Goal: Task Accomplishment & Management: Manage account settings

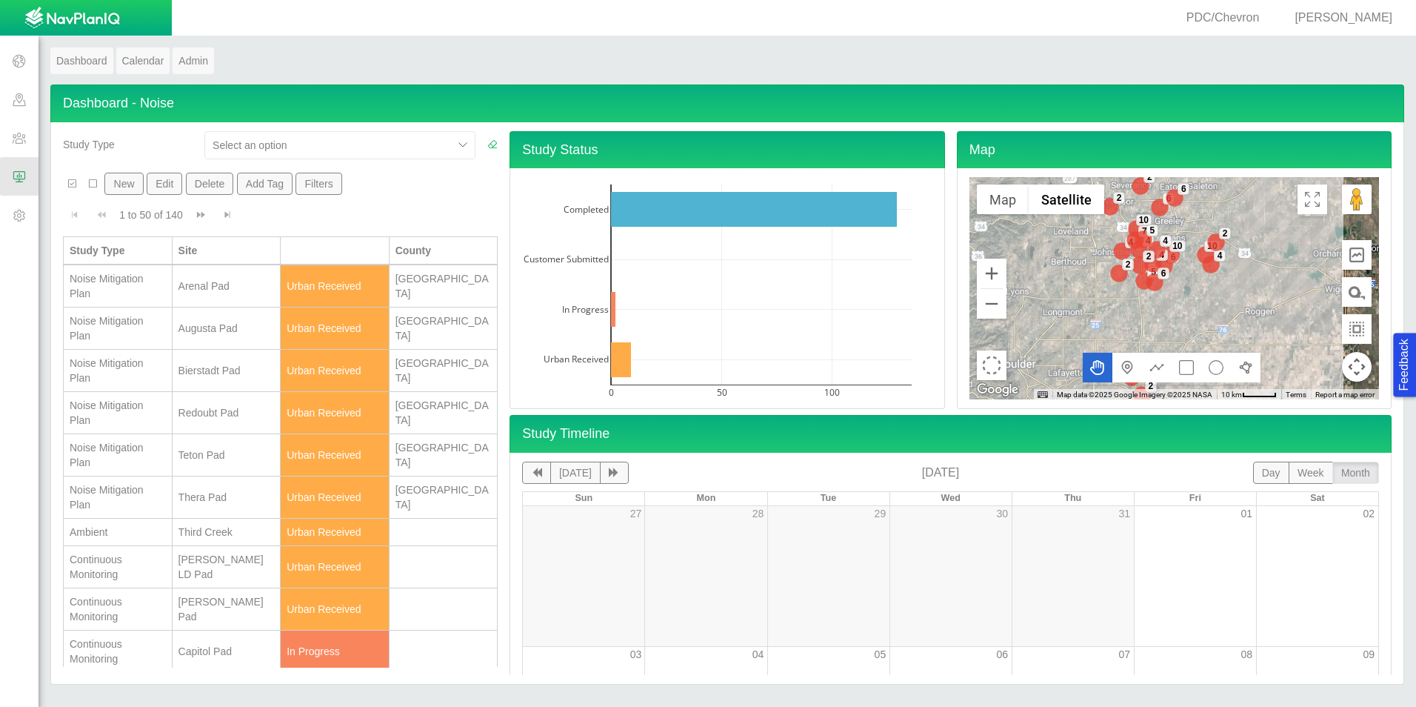
scroll to position [296, 0]
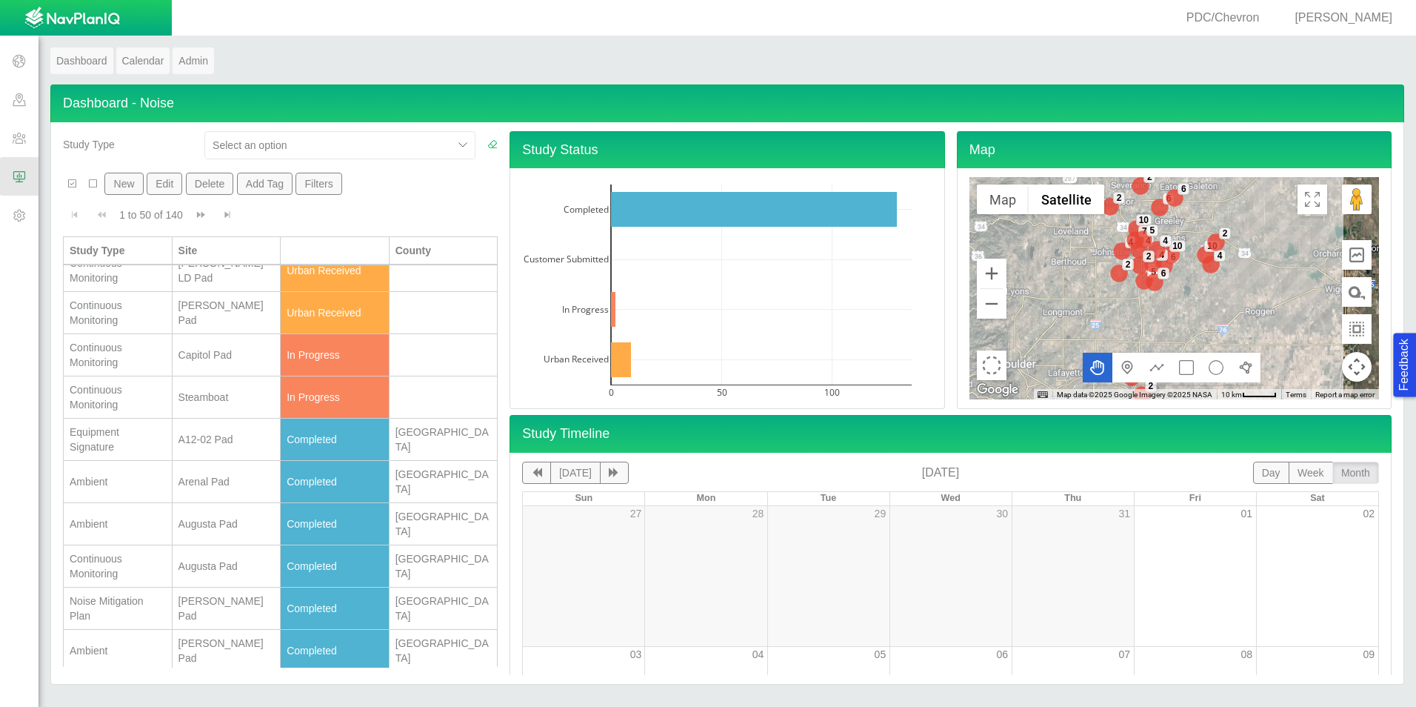
click at [1335, 15] on span "[PERSON_NAME]" at bounding box center [1344, 17] width 98 height 13
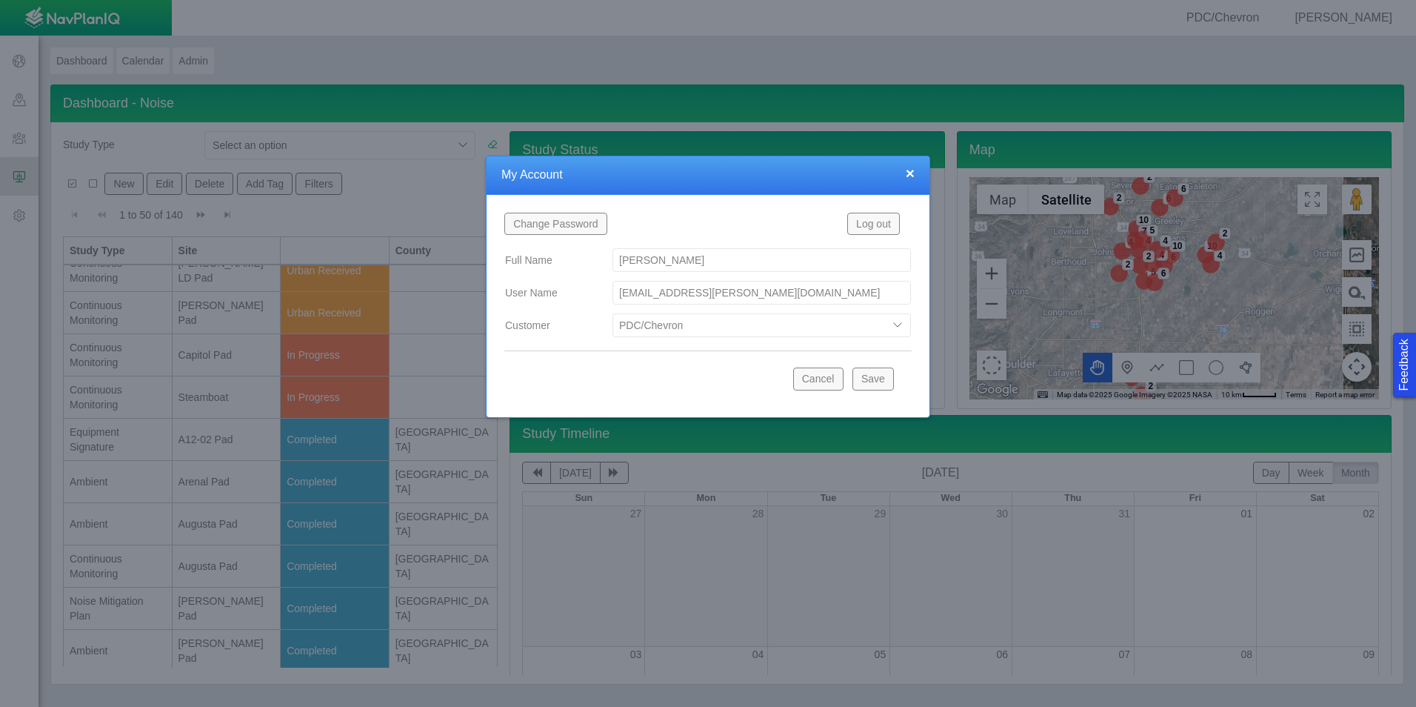
click at [669, 316] on select "Bison Blue Green Solutions Chevron Civitas Koloma Oxy PDC/Chevron Prairie OC Ur…" at bounding box center [761, 325] width 298 height 24
click at [612, 313] on select "Bison Blue Green Solutions Chevron Civitas Koloma Oxy PDC/Chevron Prairie OC Ur…" at bounding box center [761, 325] width 298 height 24
select select "42784196460046054"
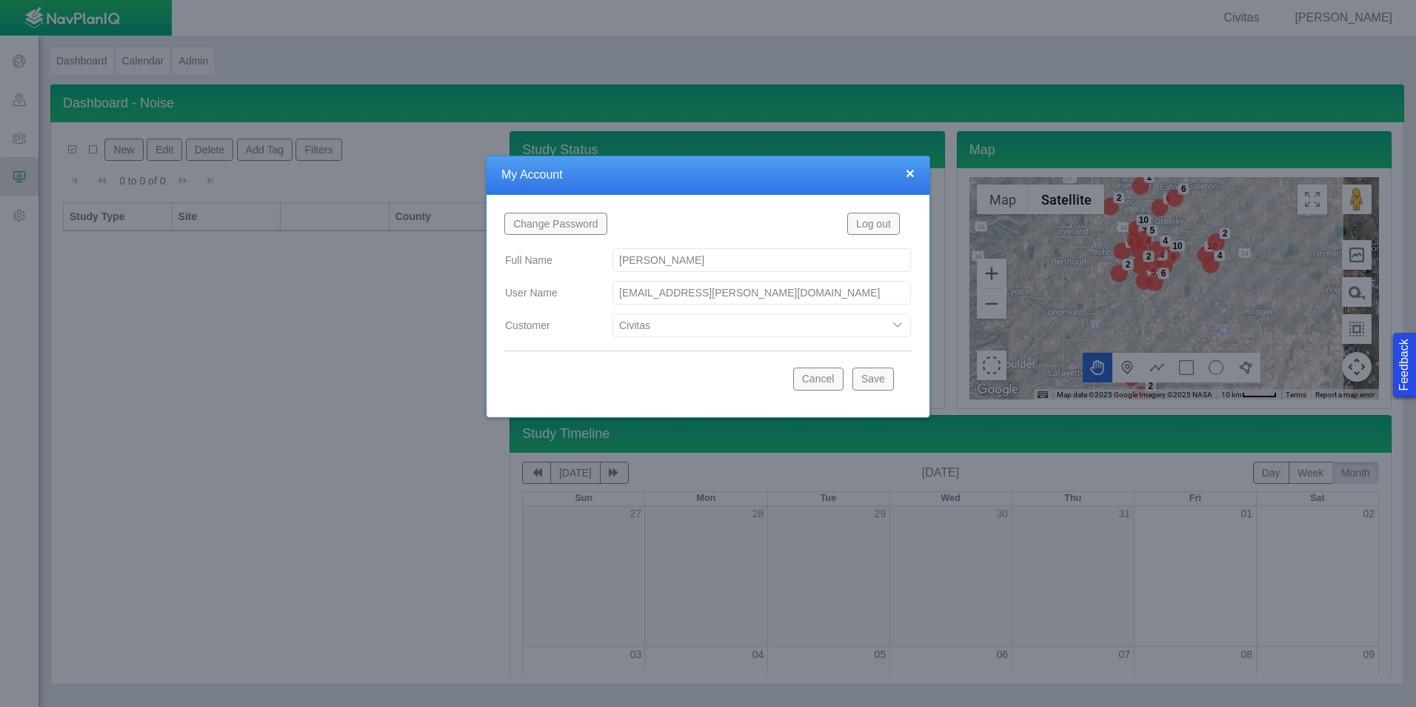
scroll to position [0, 0]
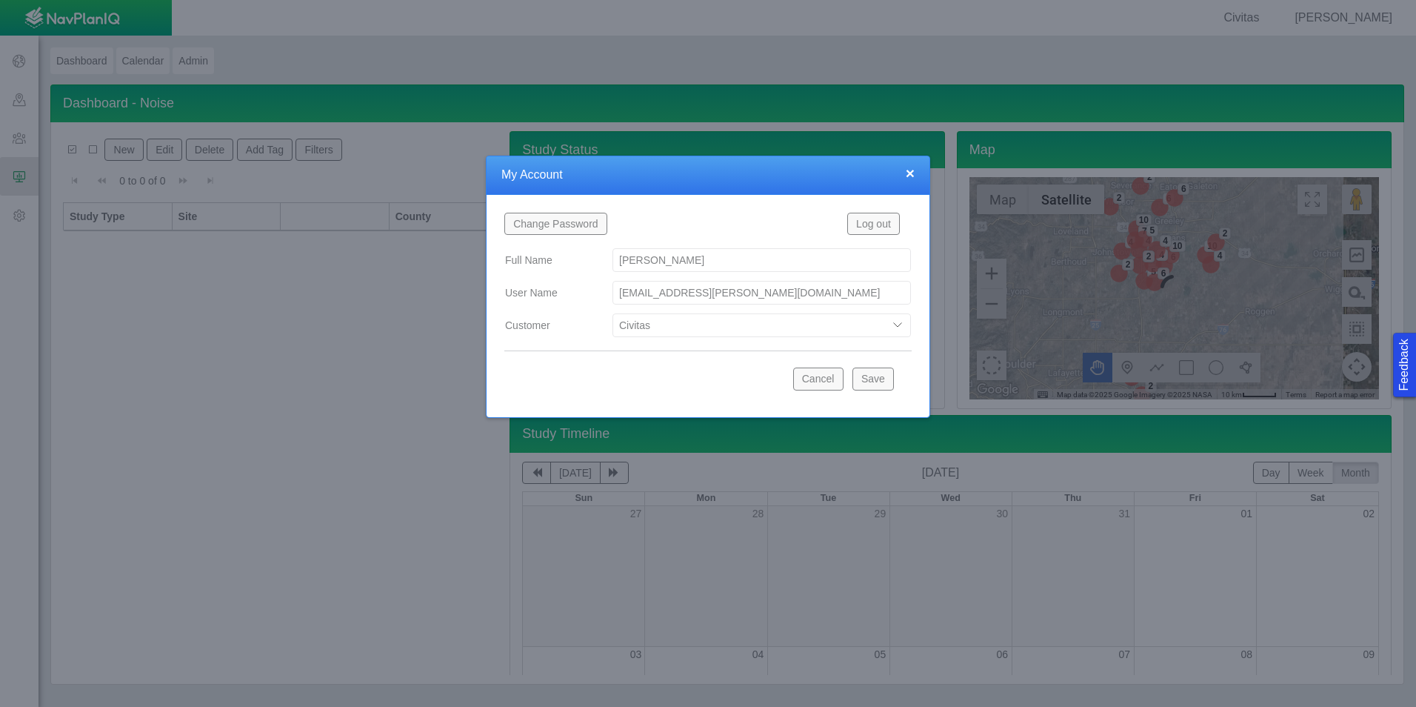
click at [870, 379] on button "Save" at bounding box center [872, 378] width 41 height 22
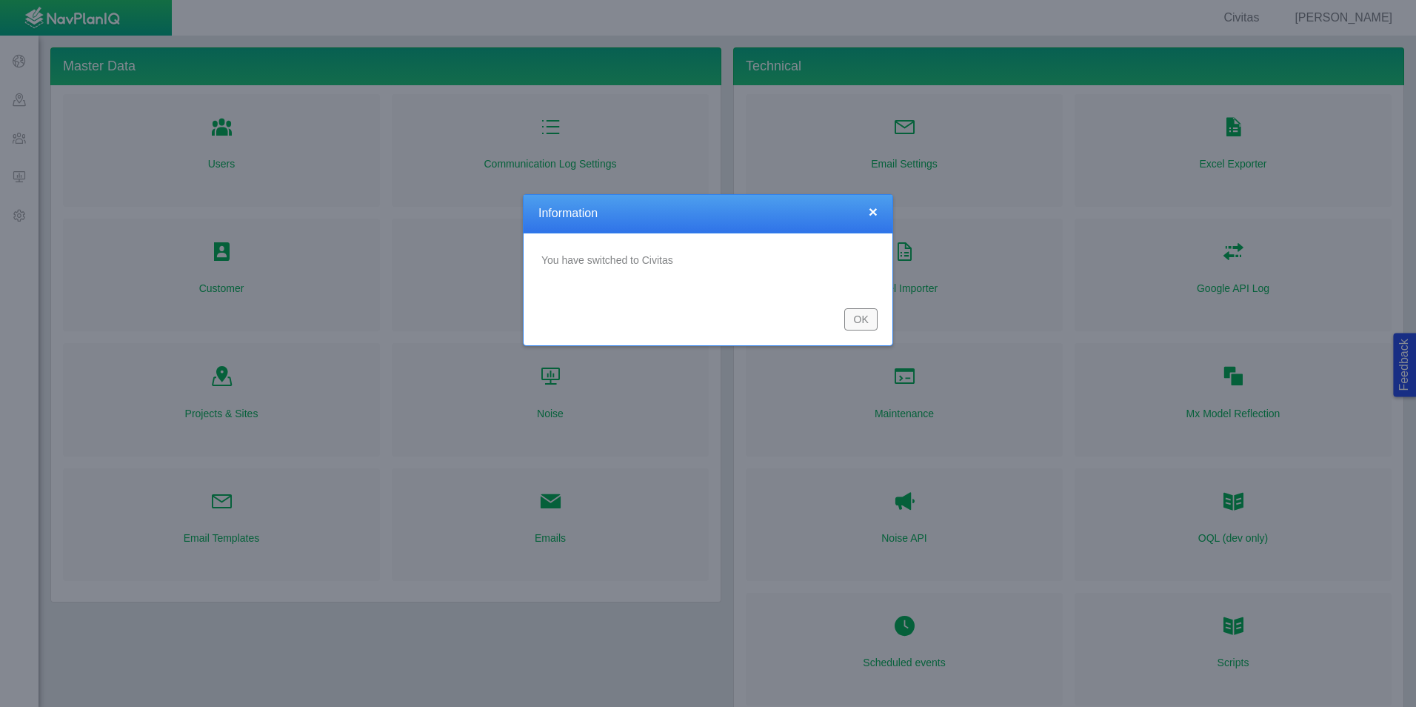
click at [866, 321] on button "OK" at bounding box center [860, 319] width 33 height 22
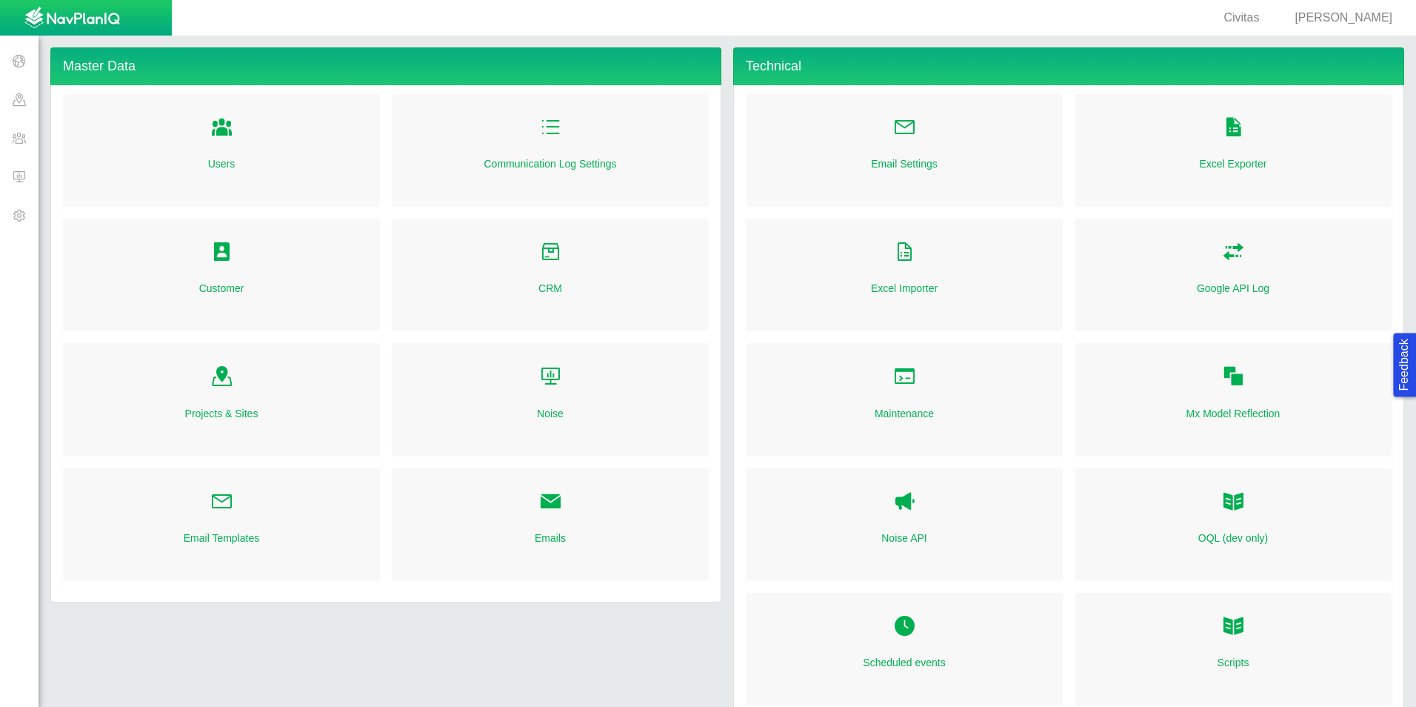
click at [15, 181] on span at bounding box center [19, 176] width 39 height 39
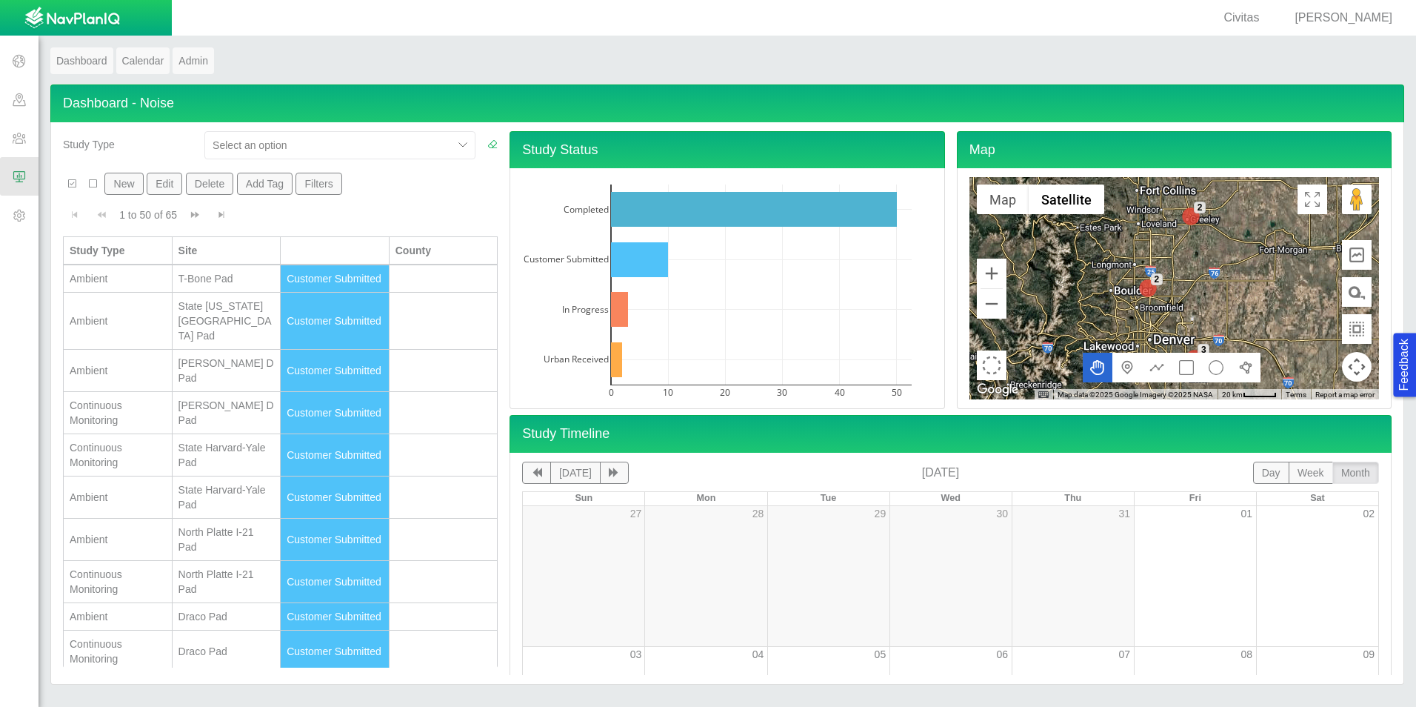
click at [130, 196] on div "New Edit Delete Add Tag Filters" at bounding box center [278, 187] width 431 height 28
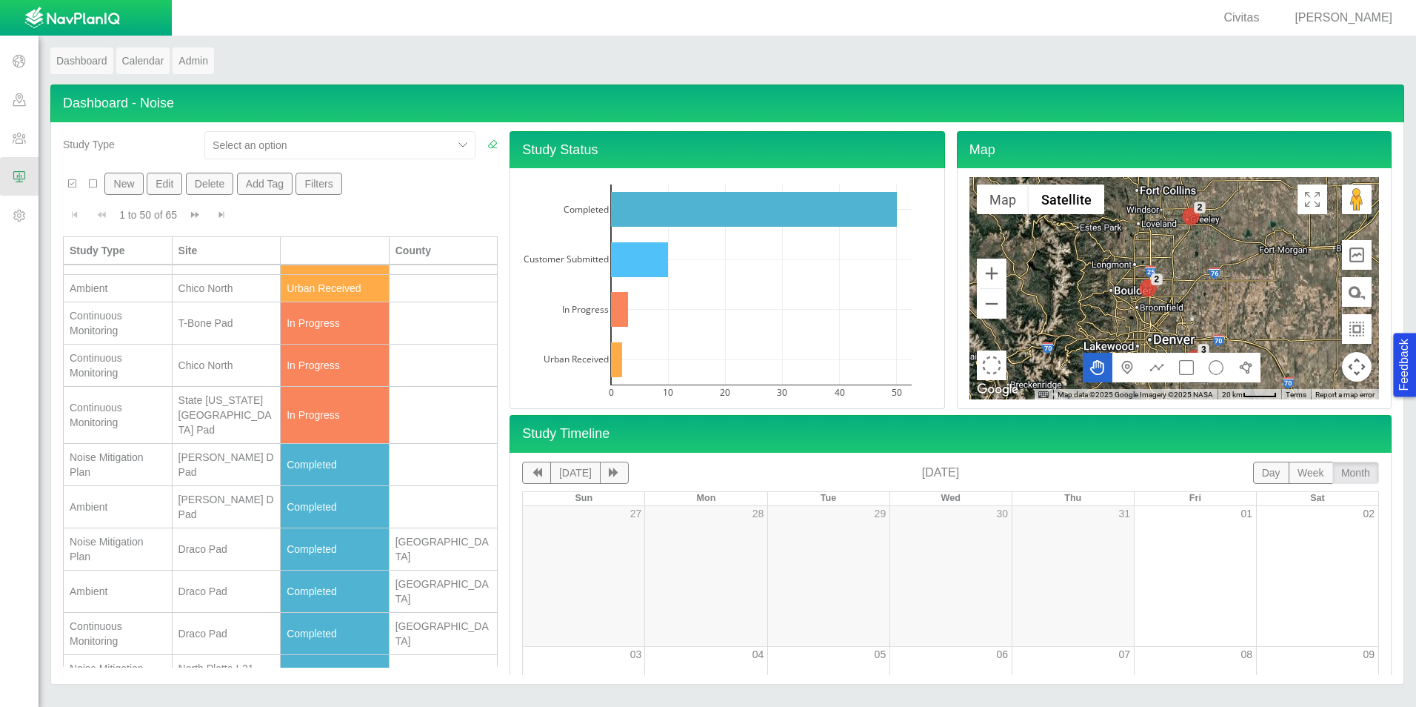
scroll to position [444, 0]
click at [230, 326] on div "T-Bone Pad" at bounding box center [226, 318] width 96 height 15
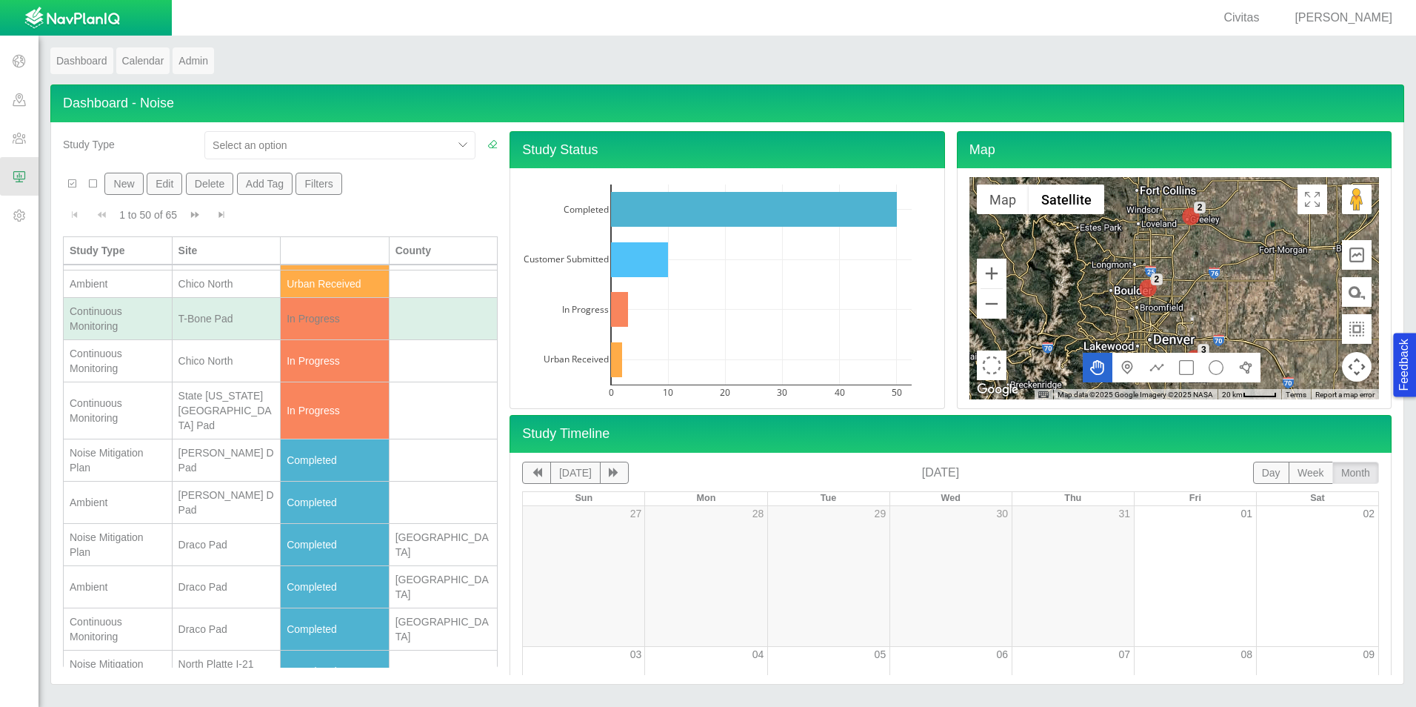
click at [230, 326] on div "T-Bone Pad" at bounding box center [226, 318] width 96 height 15
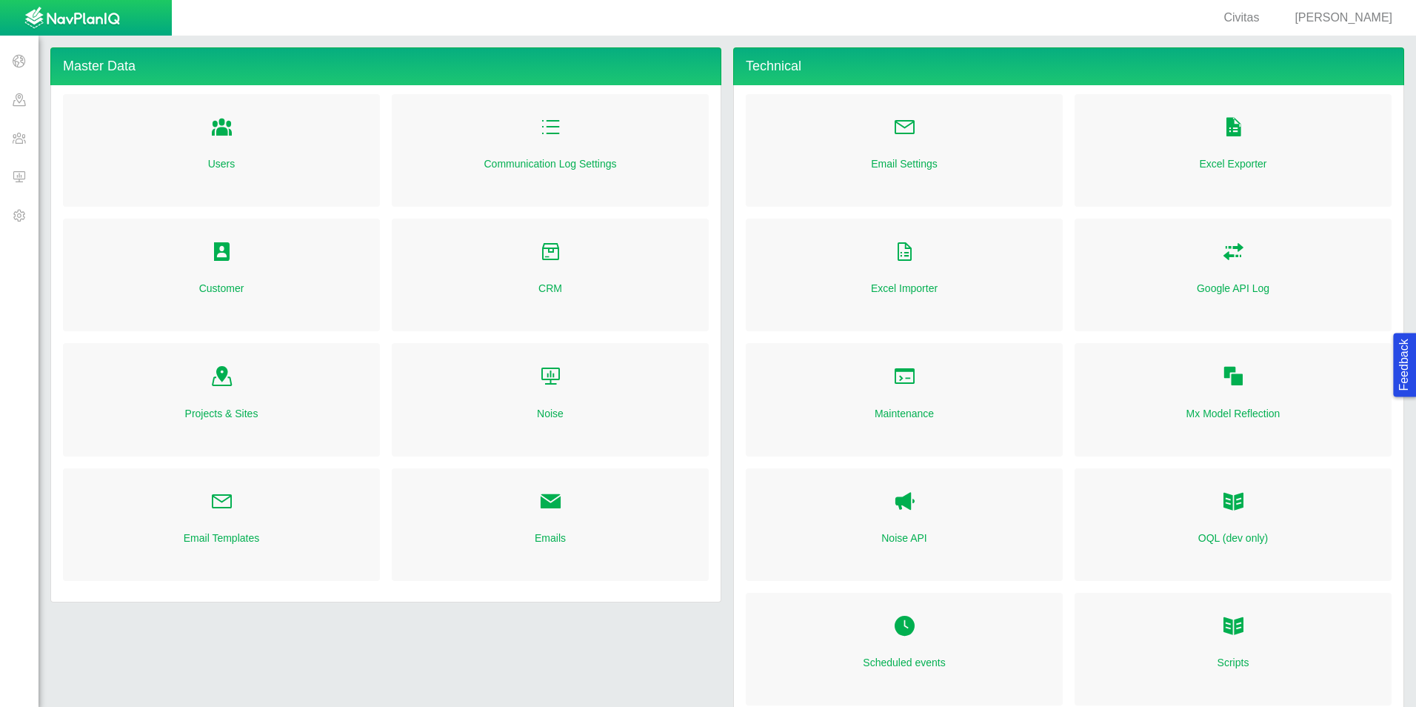
click at [28, 179] on span at bounding box center [19, 176] width 39 height 39
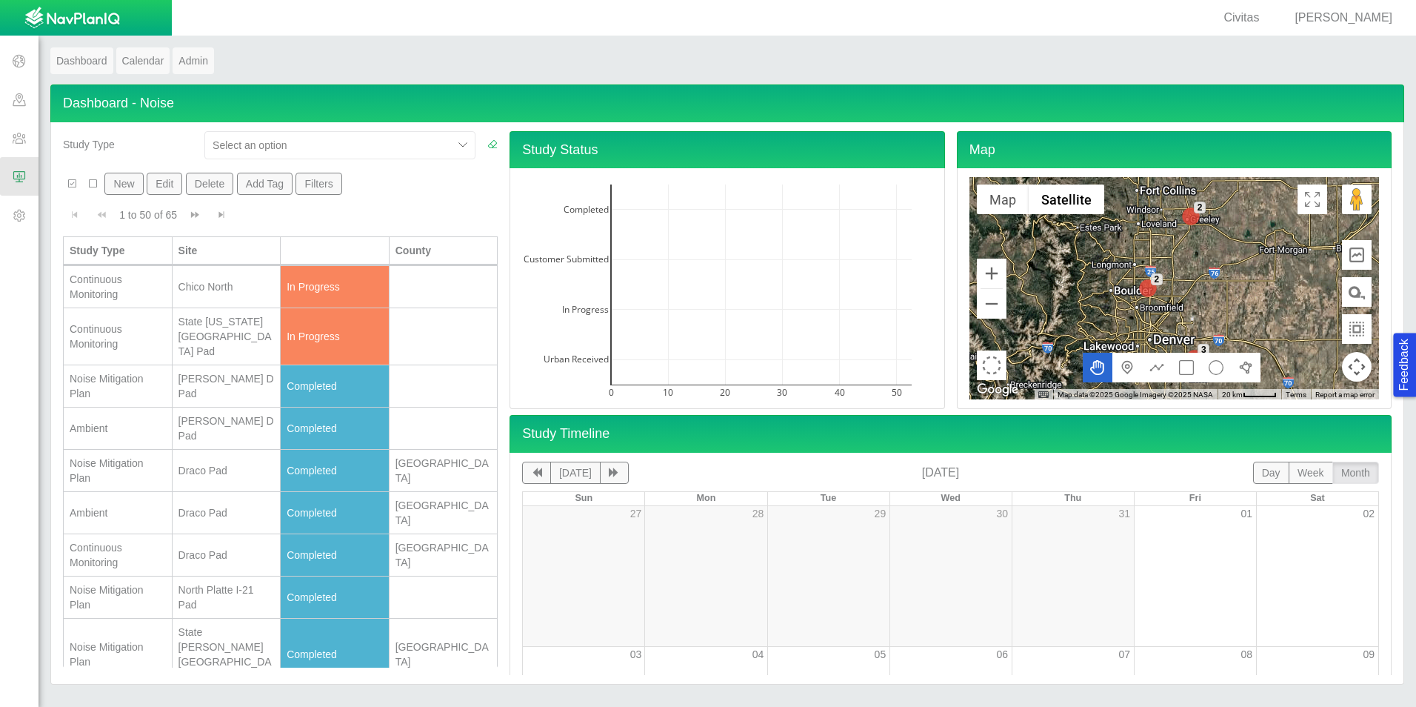
scroll to position [444, 0]
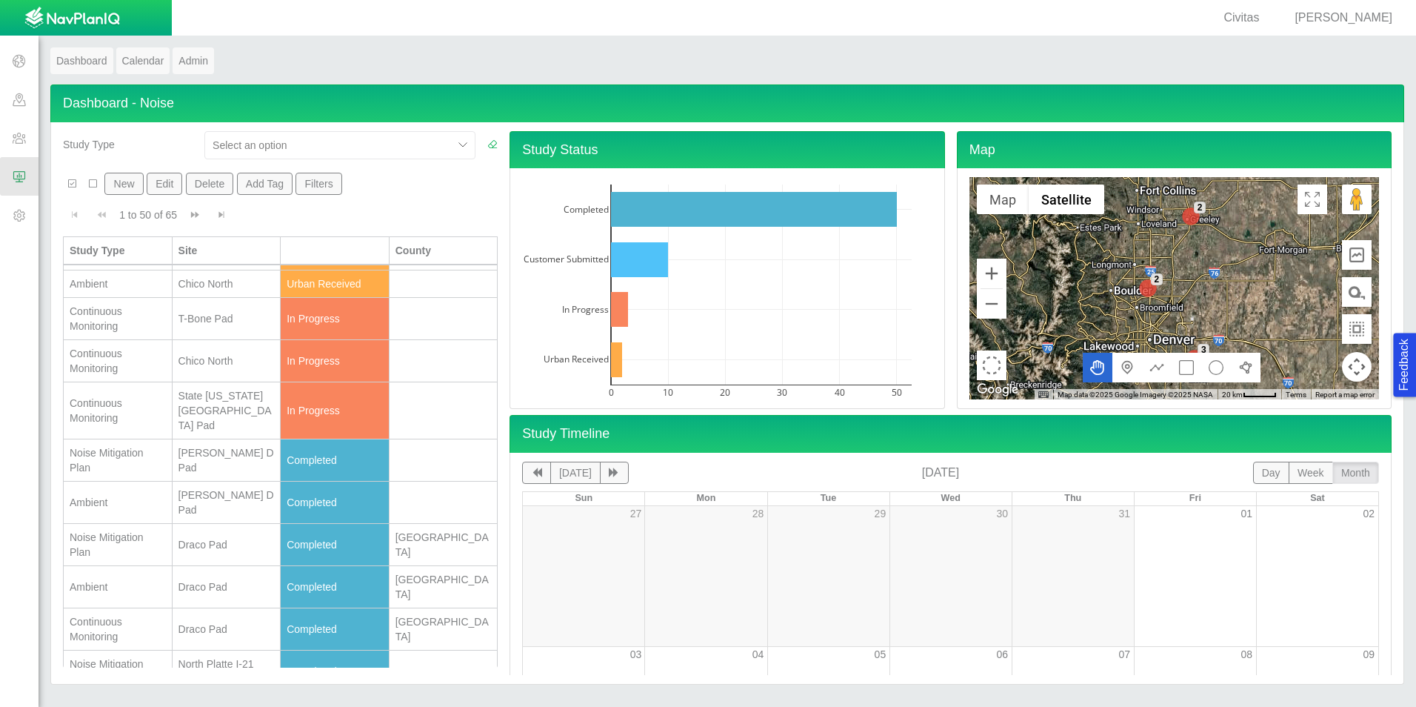
click at [198, 326] on div "T-Bone Pad" at bounding box center [226, 318] width 96 height 15
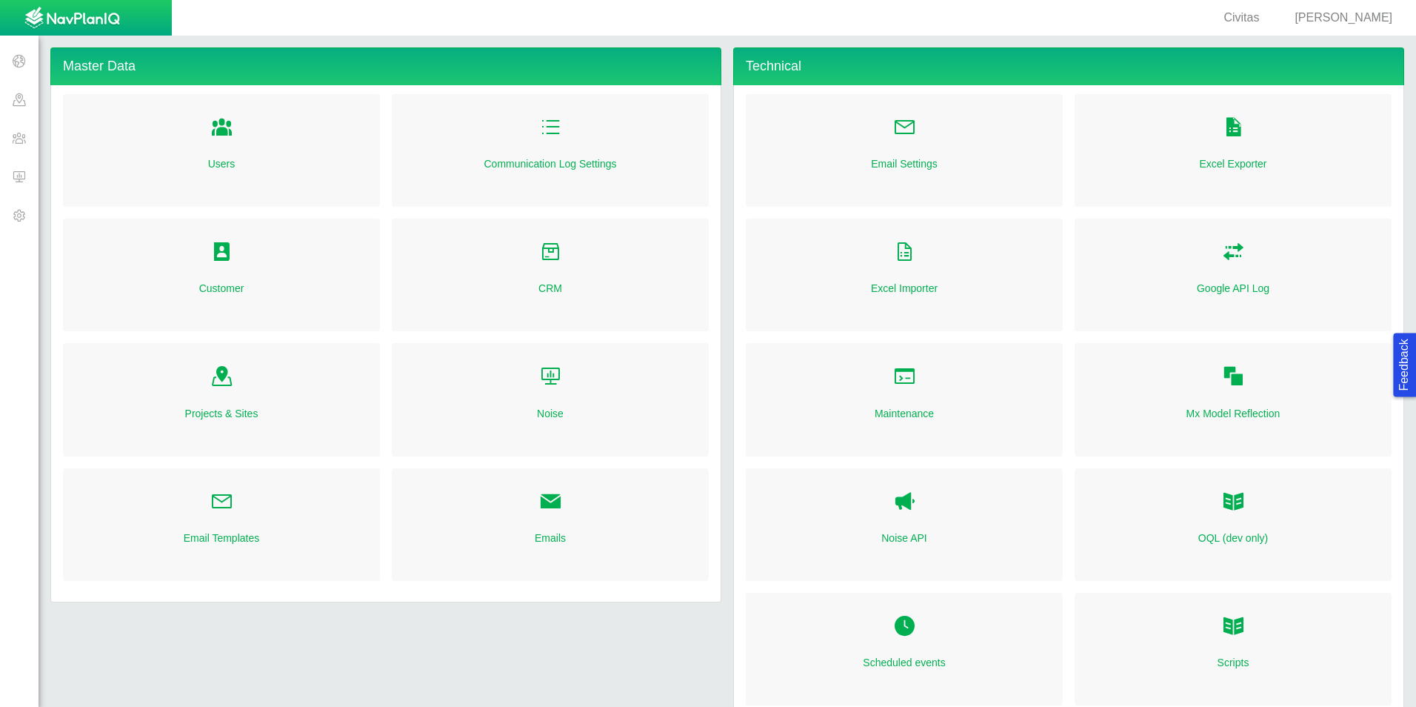
click at [10, 170] on span at bounding box center [19, 176] width 39 height 39
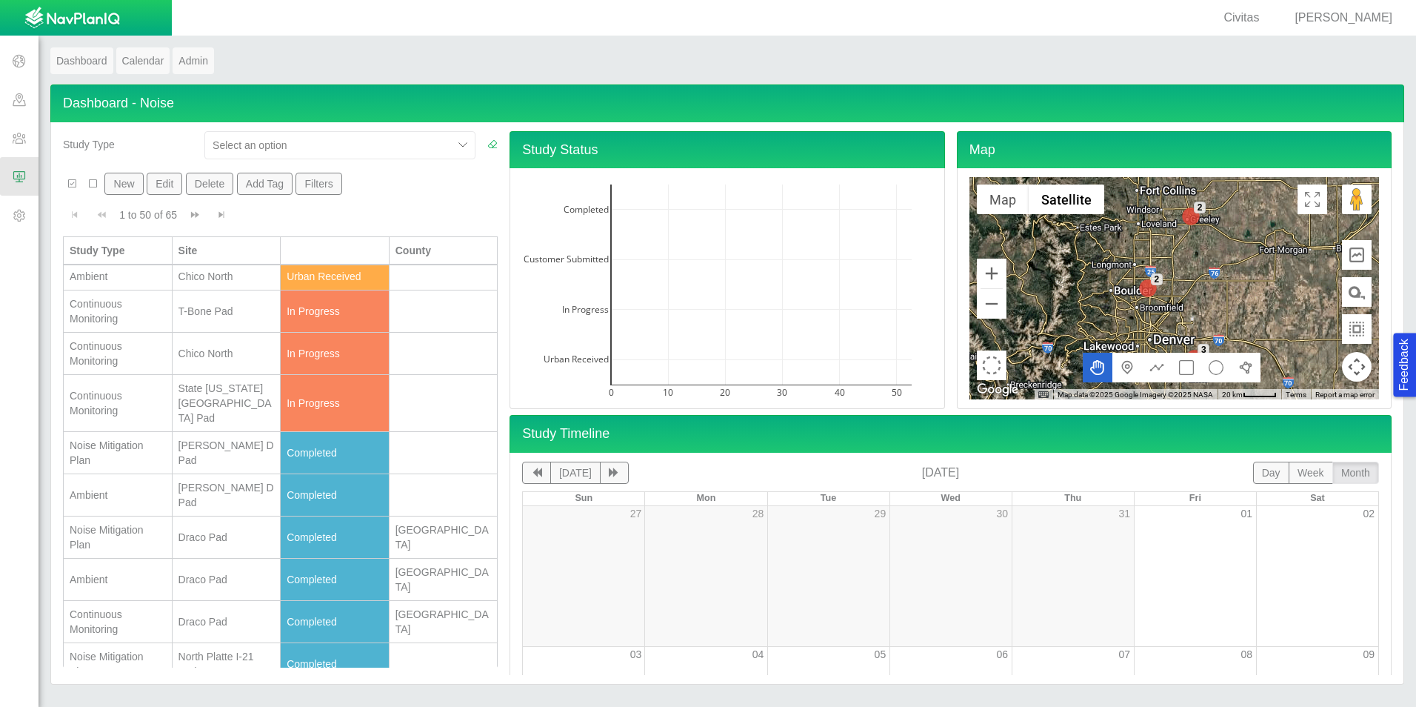
scroll to position [444, 0]
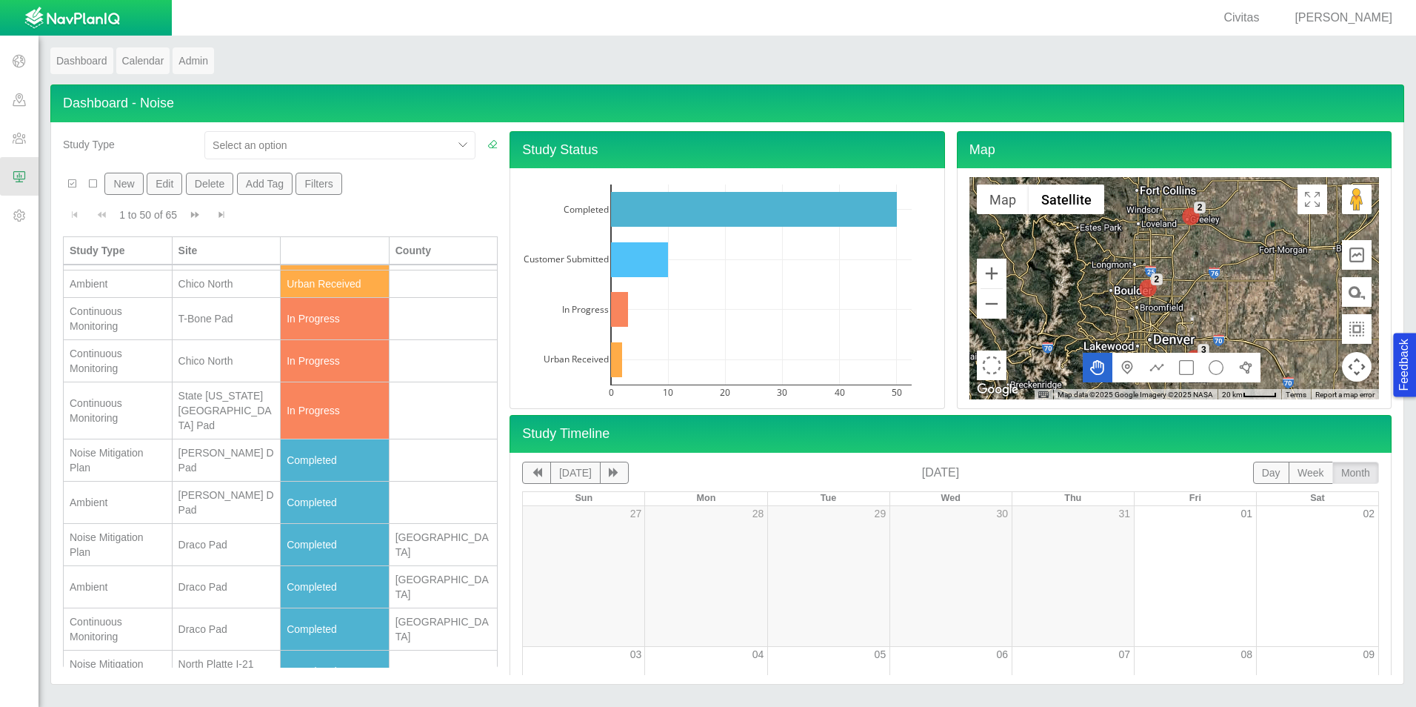
click at [198, 382] on td "Chico North" at bounding box center [227, 361] width 109 height 42
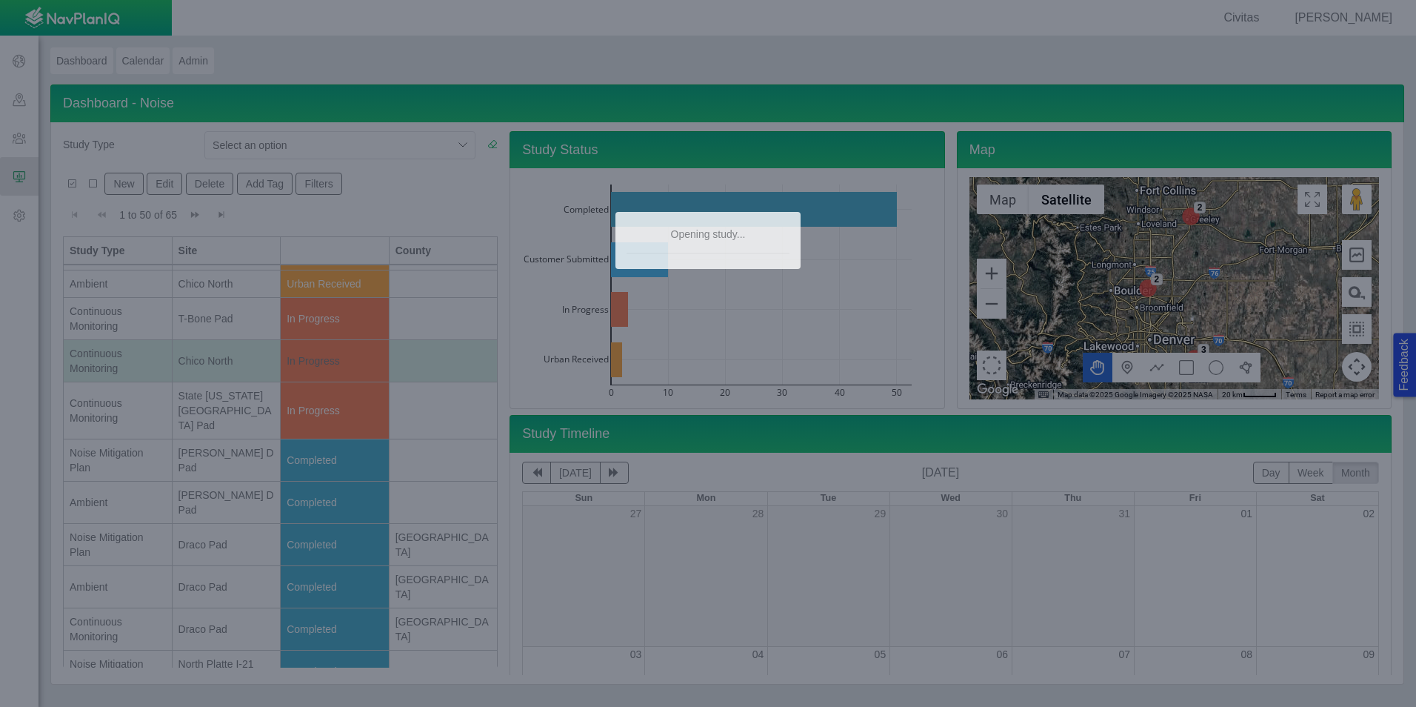
scroll to position [0, 0]
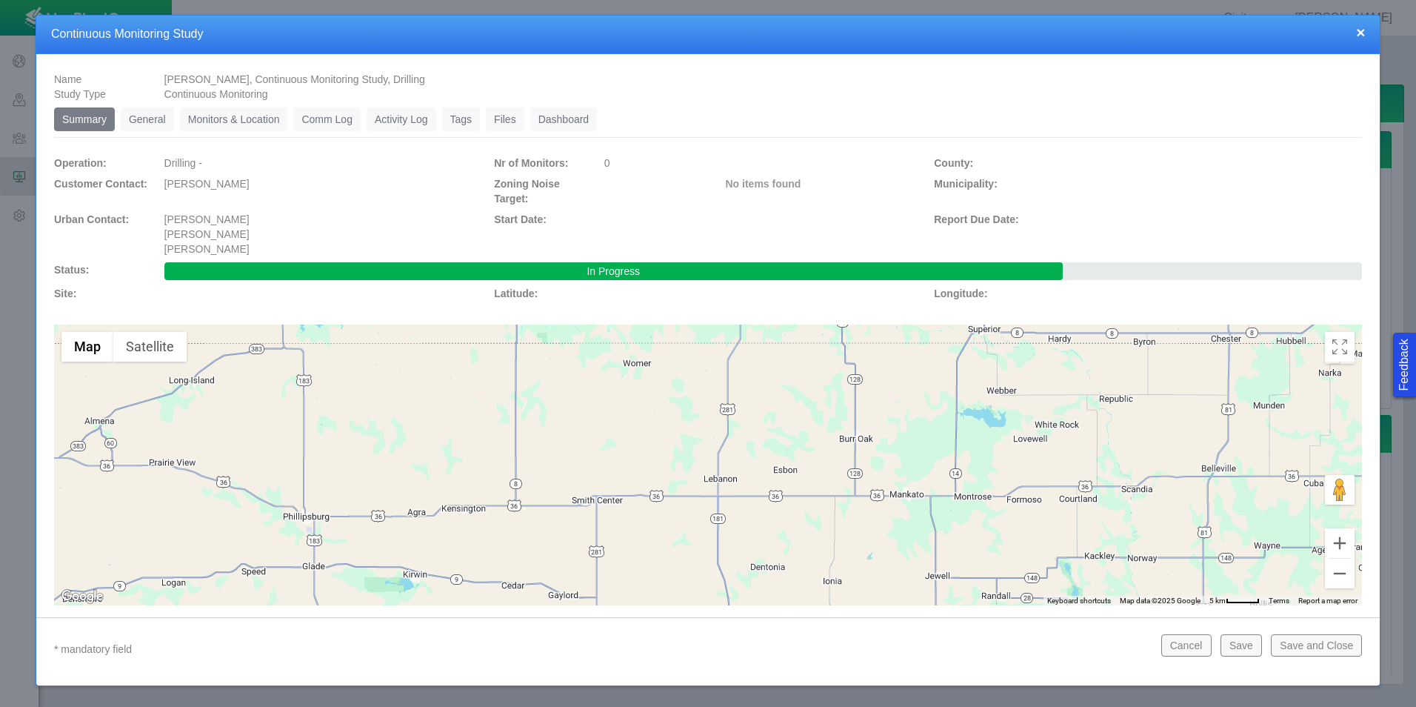
click at [211, 124] on link "Monitors & Location" at bounding box center [234, 119] width 108 height 24
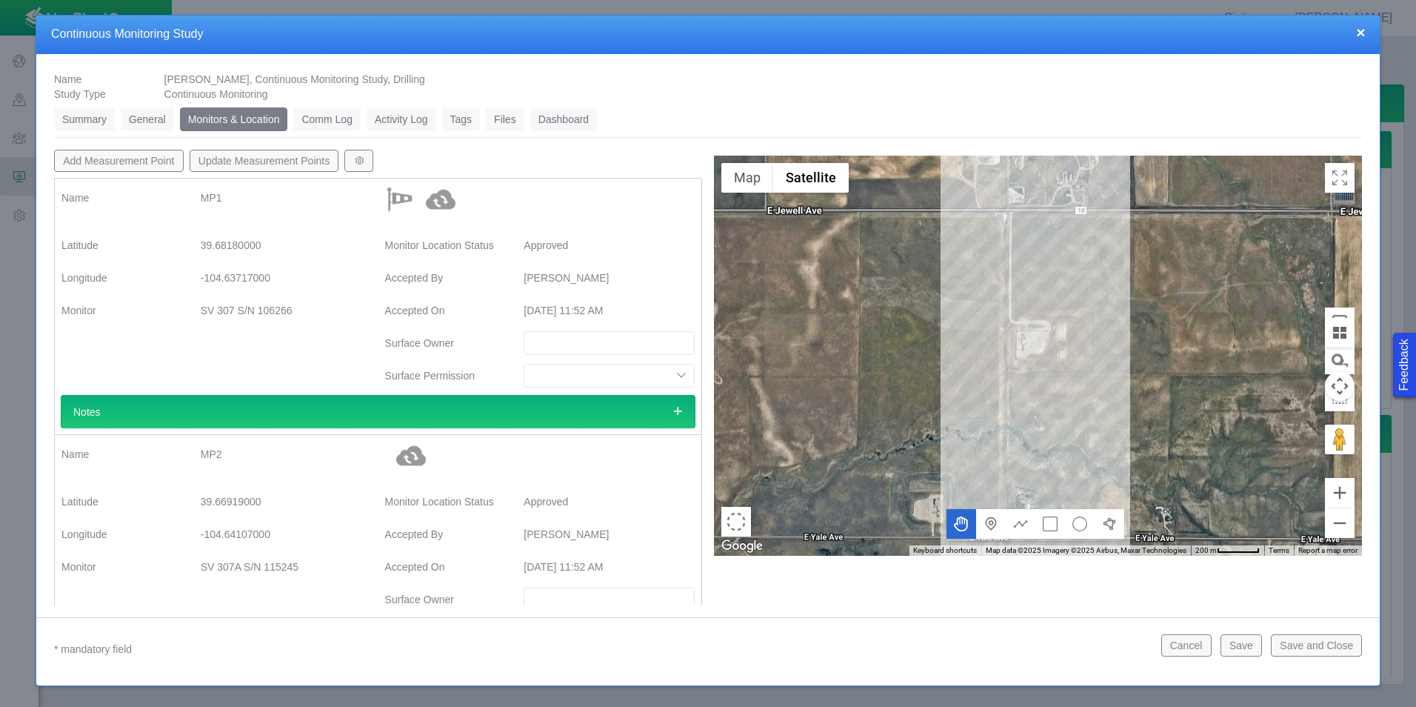
click at [151, 118] on link "General" at bounding box center [147, 119] width 53 height 24
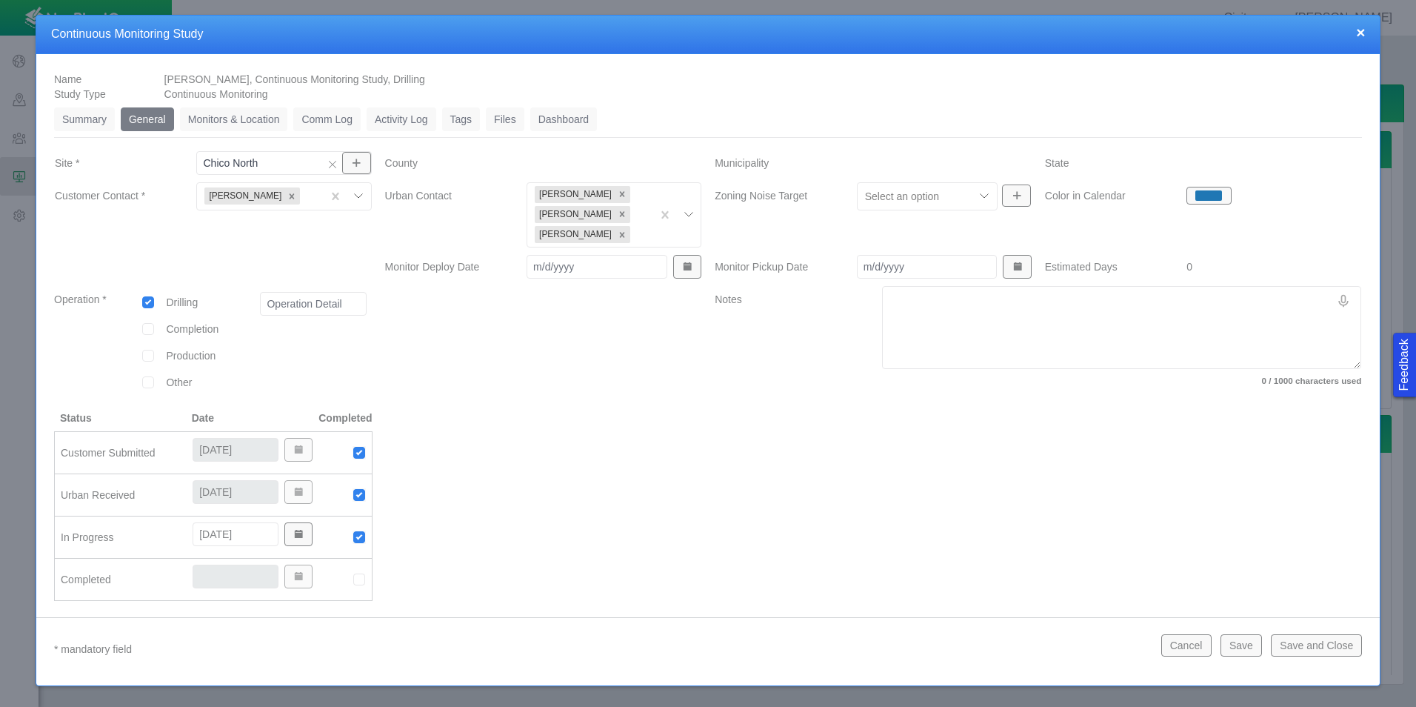
click at [213, 130] on link "Monitors & Location" at bounding box center [234, 119] width 108 height 24
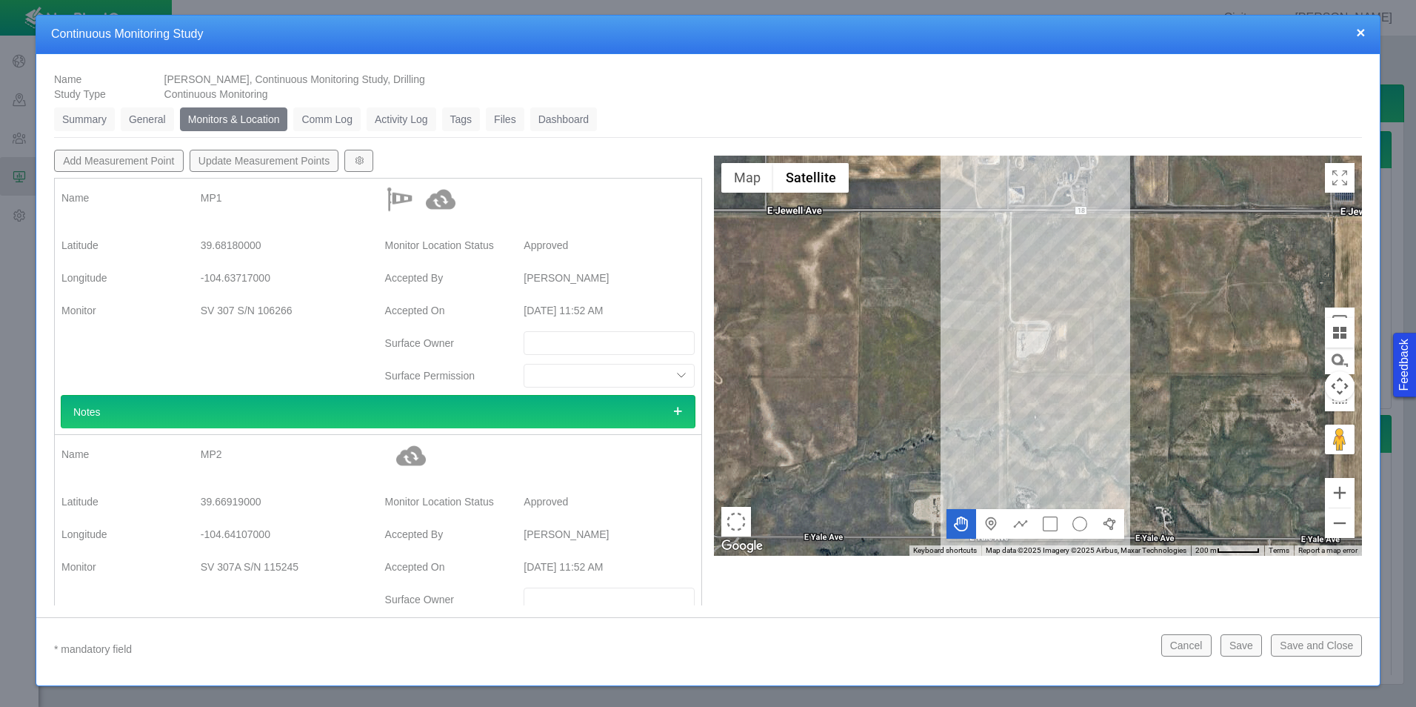
click at [130, 117] on link "General" at bounding box center [147, 119] width 53 height 24
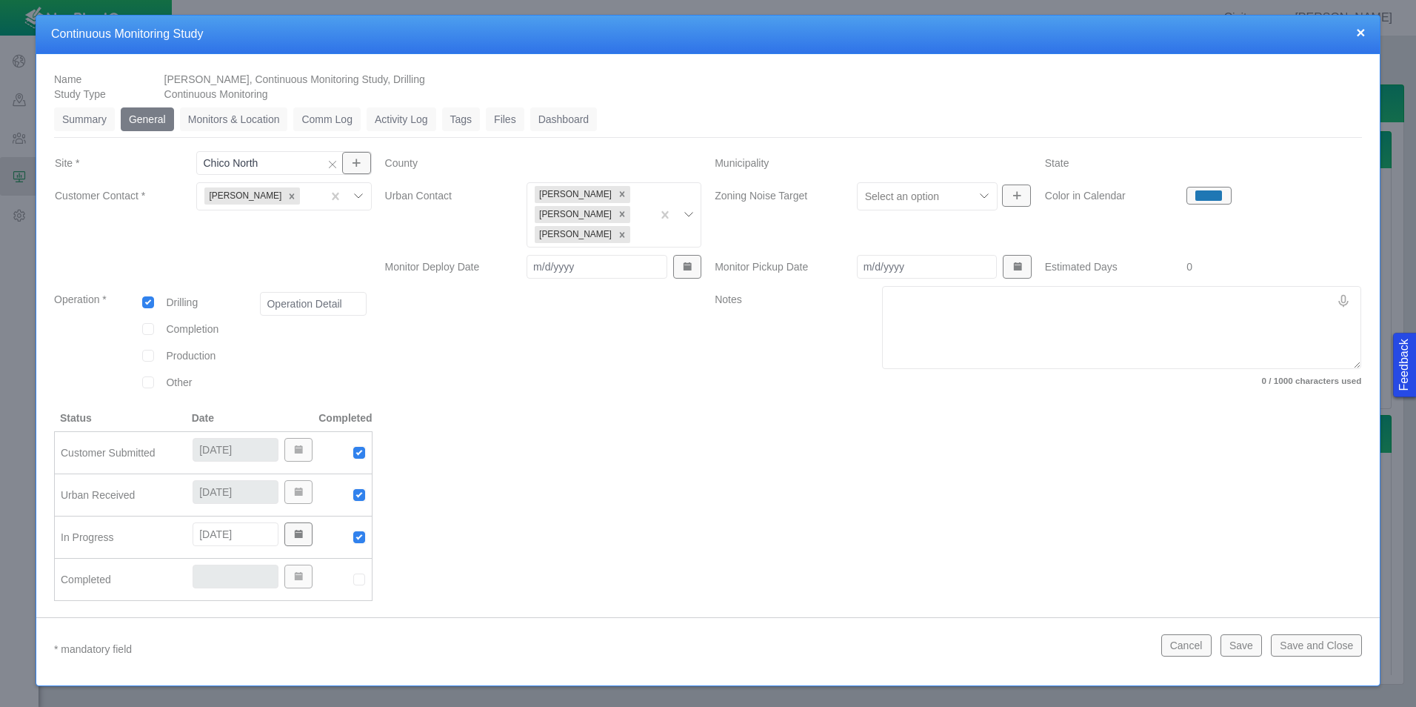
click at [101, 127] on link "Summary" at bounding box center [84, 119] width 61 height 24
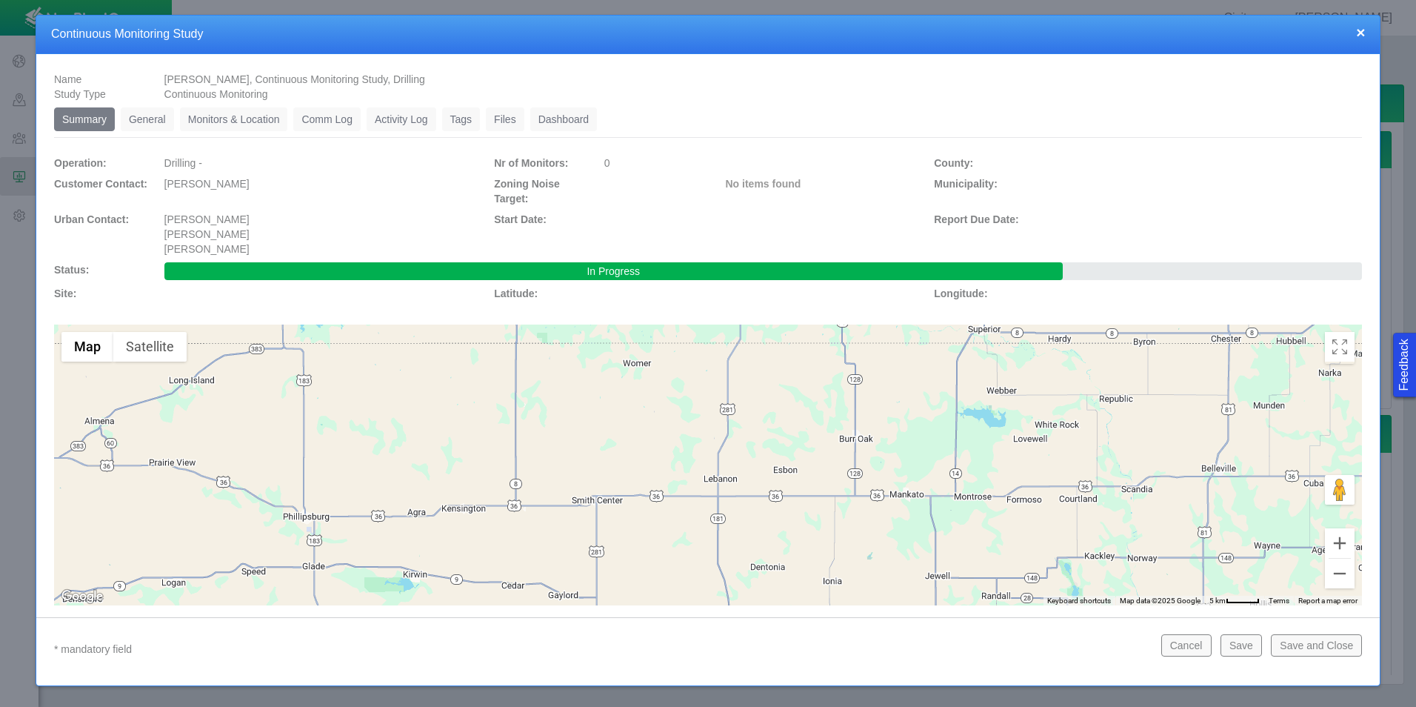
click at [1358, 28] on button "×" at bounding box center [1360, 32] width 9 height 16
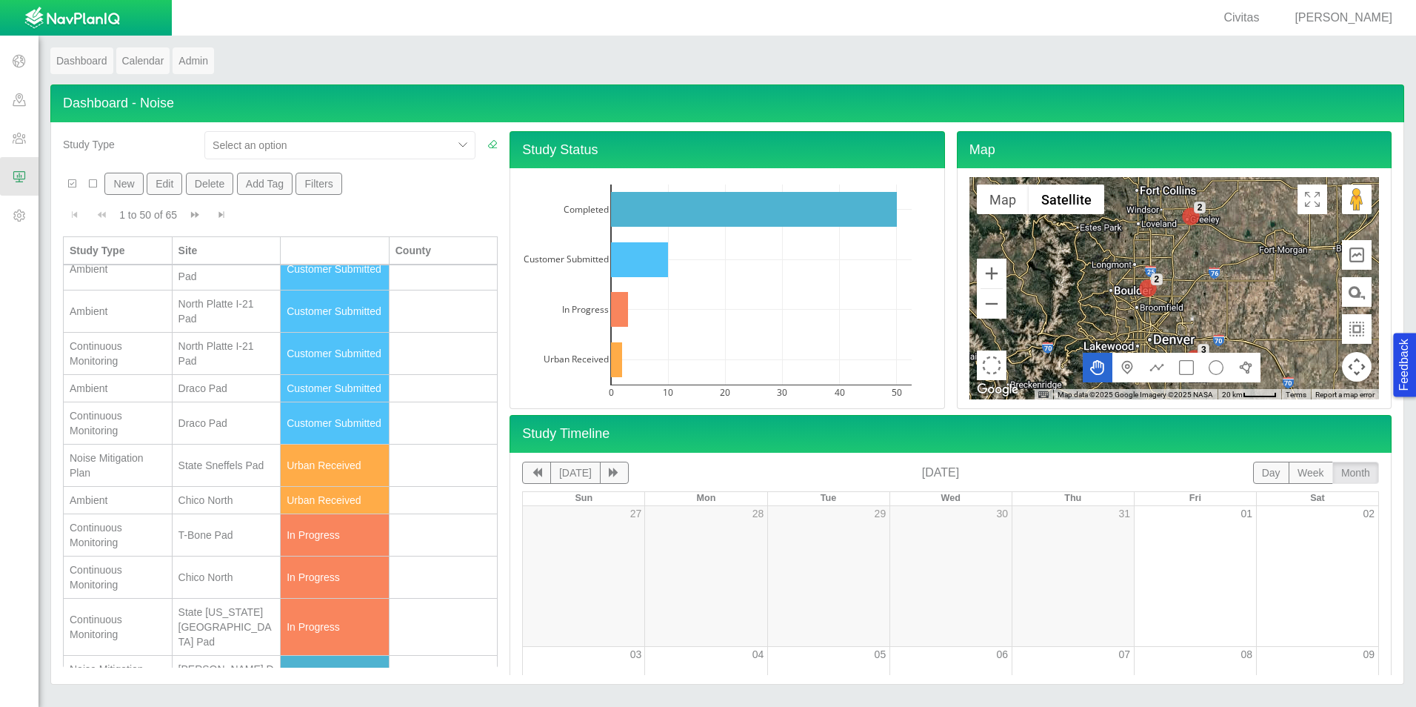
scroll to position [370, 0]
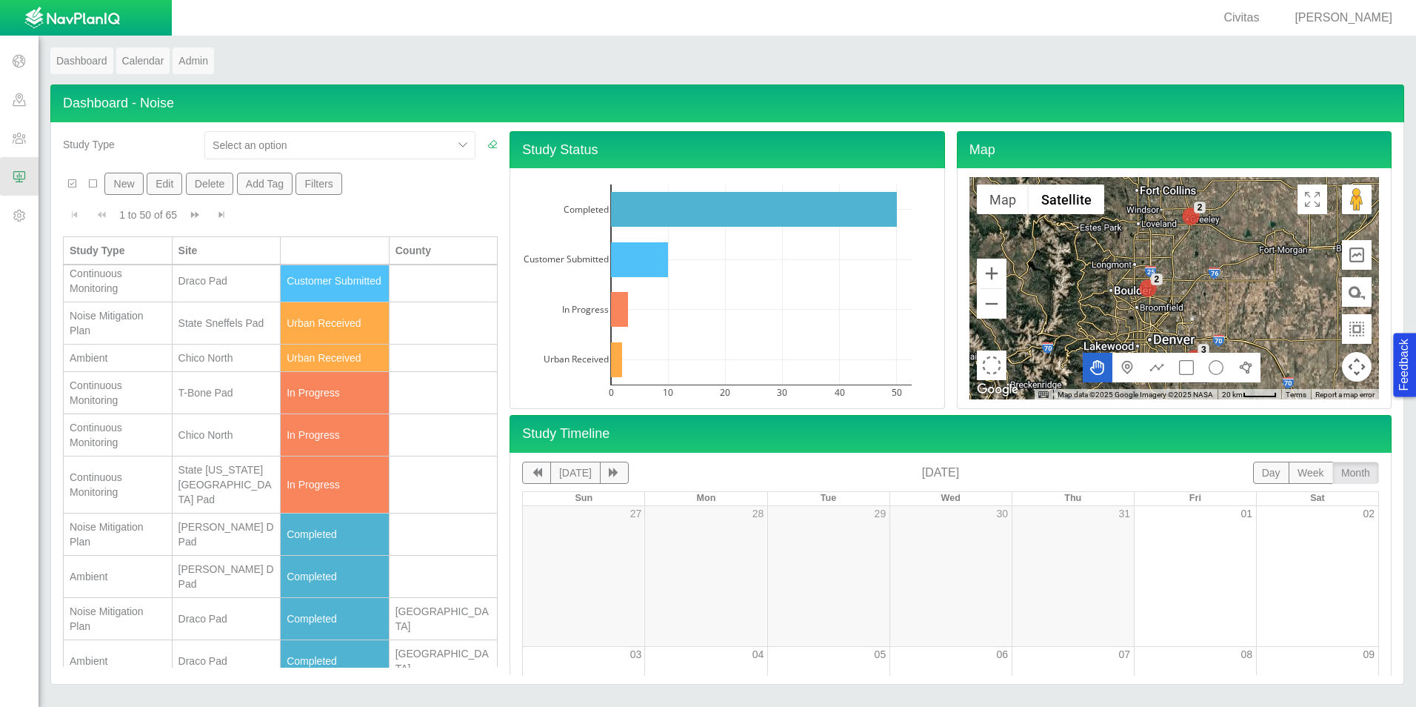
click at [236, 500] on td "State La Plata Pad" at bounding box center [227, 484] width 109 height 57
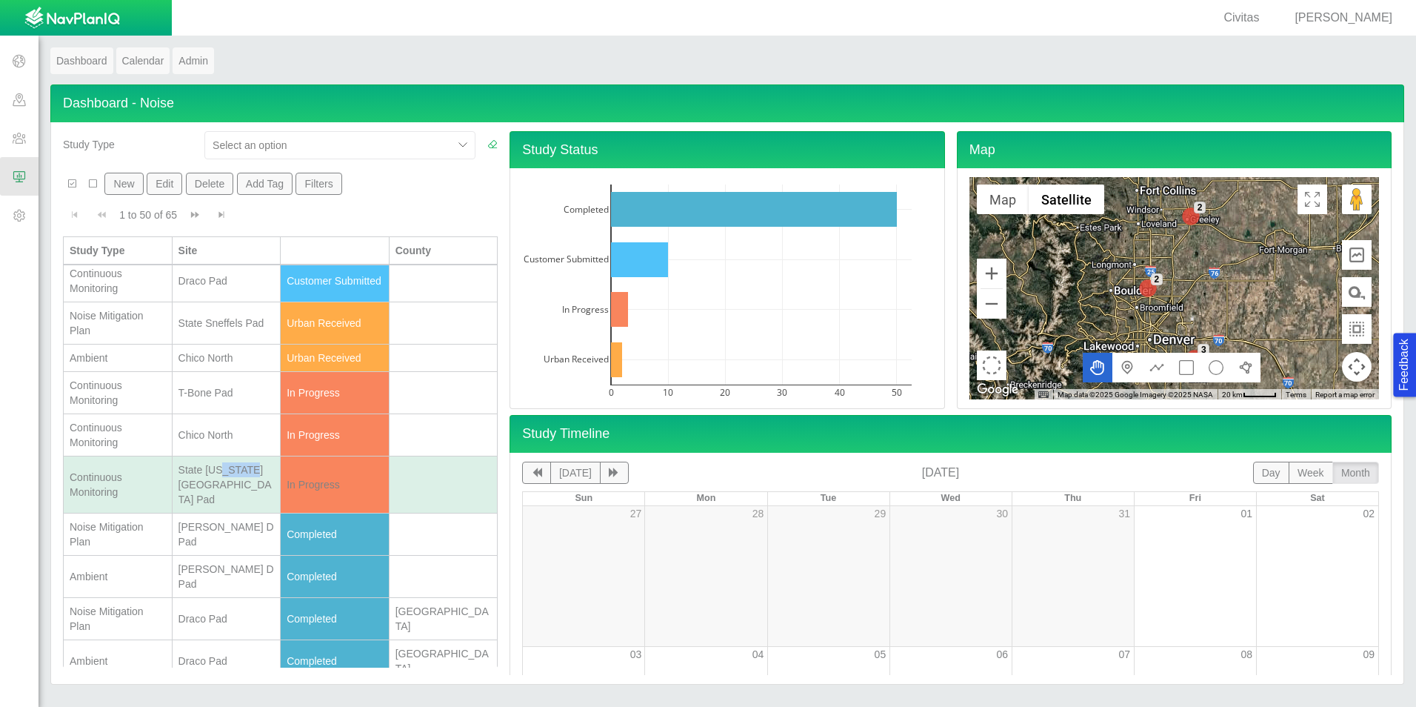
click at [236, 500] on td "State La Plata Pad" at bounding box center [227, 484] width 109 height 57
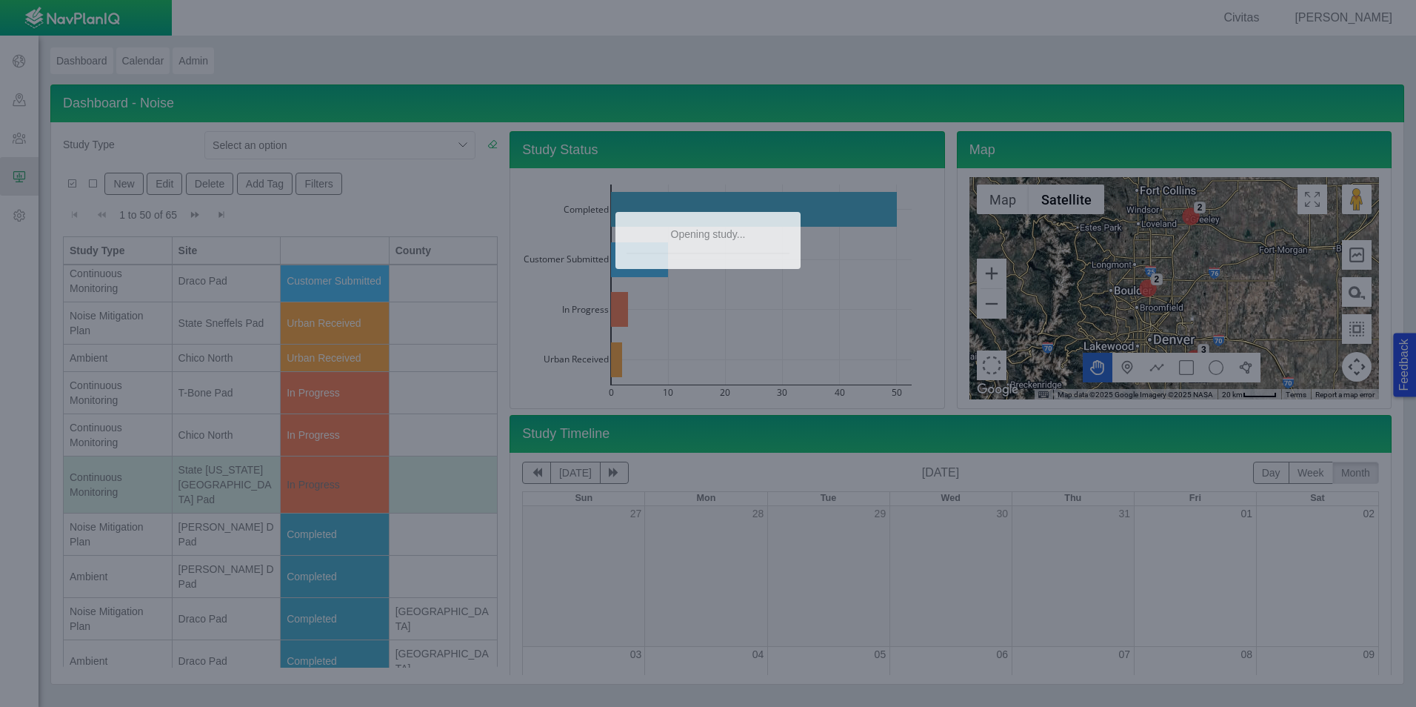
scroll to position [0, 0]
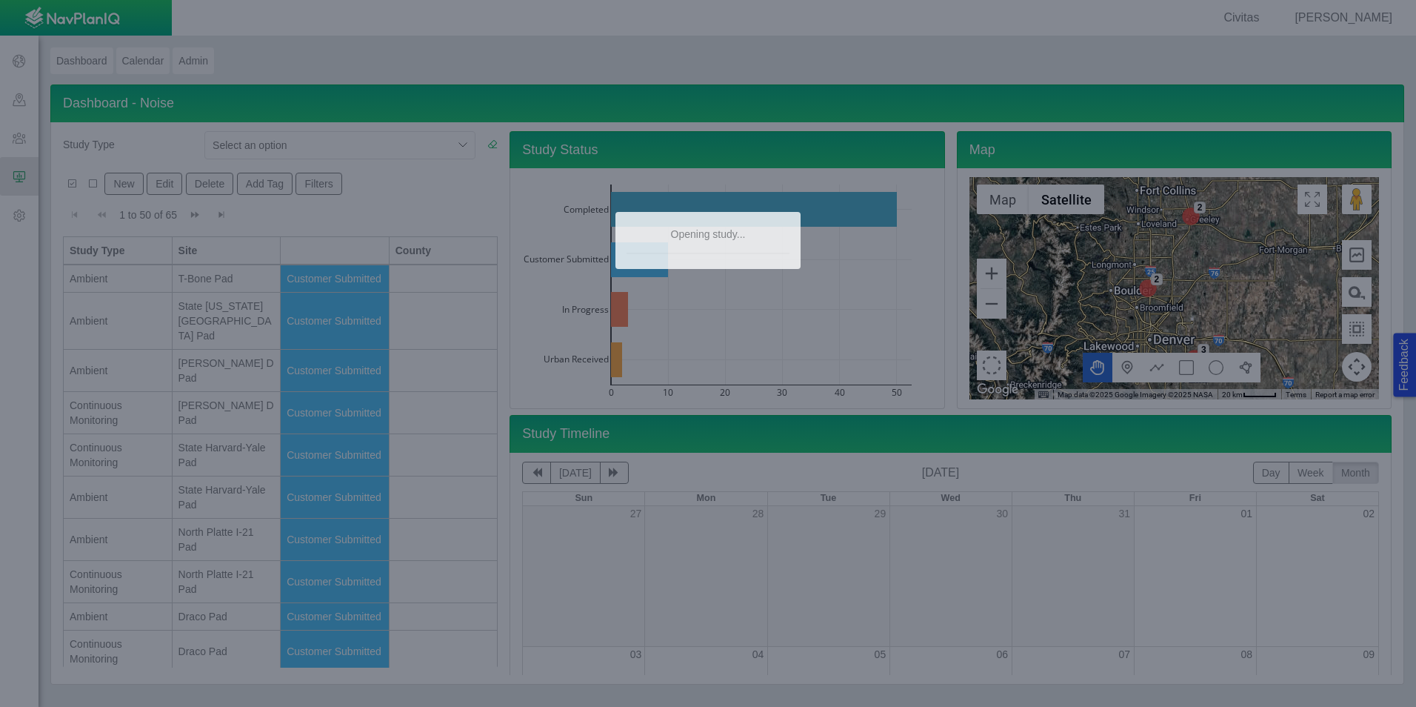
type textarea "x"
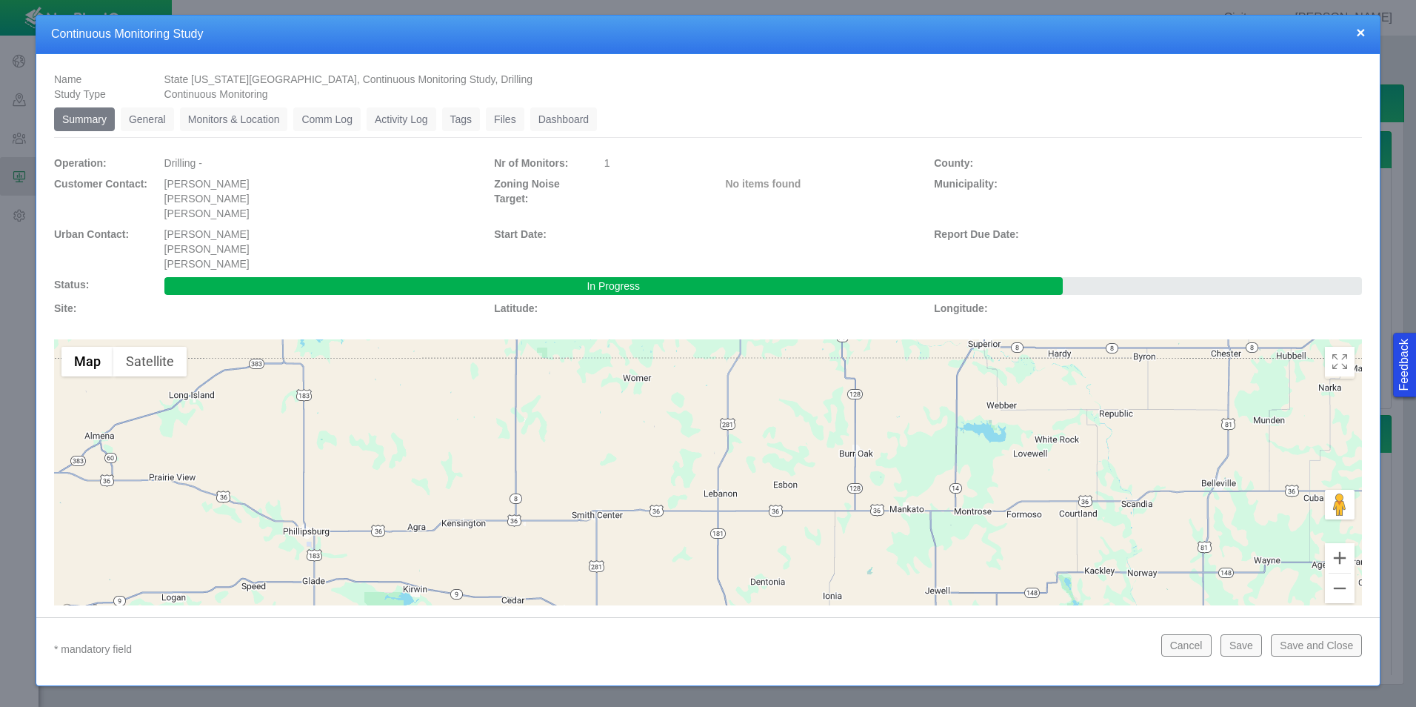
click at [142, 118] on link "General" at bounding box center [147, 119] width 53 height 24
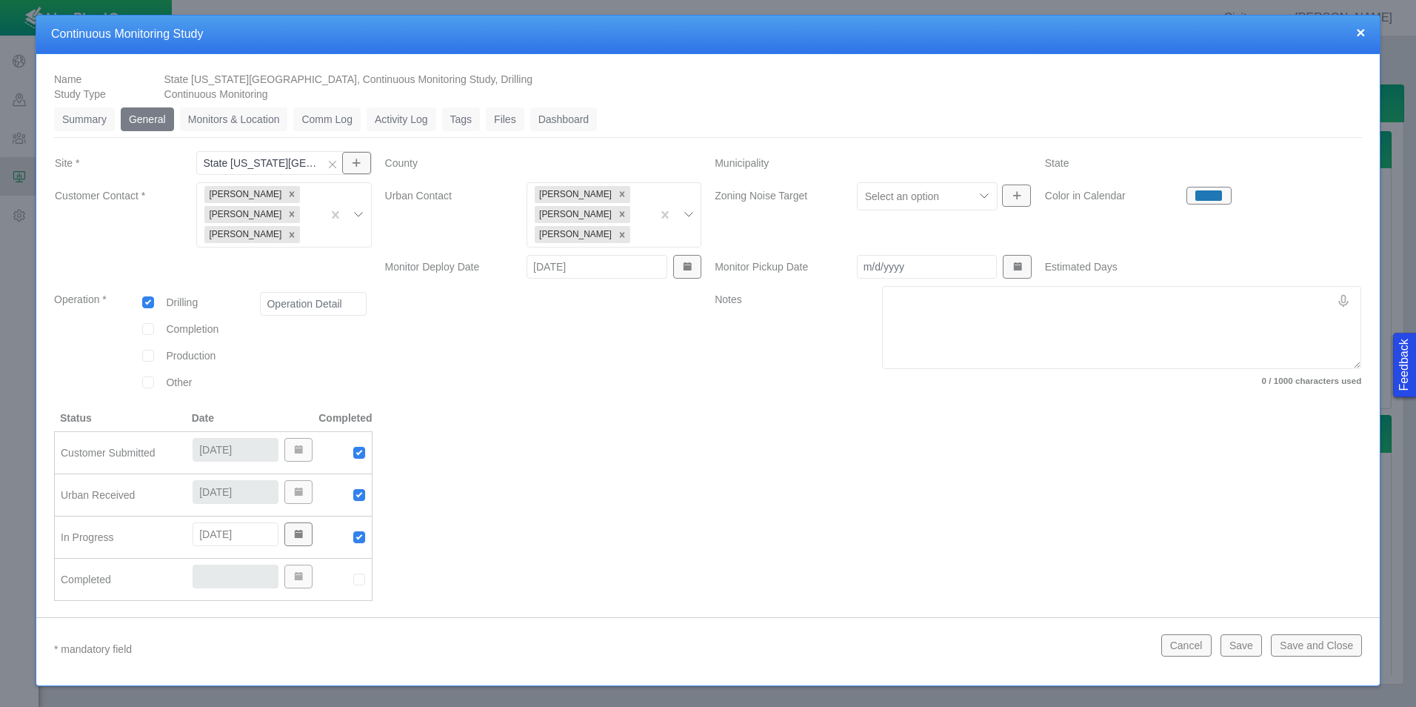
click at [215, 118] on link "Monitors & Location" at bounding box center [234, 119] width 108 height 24
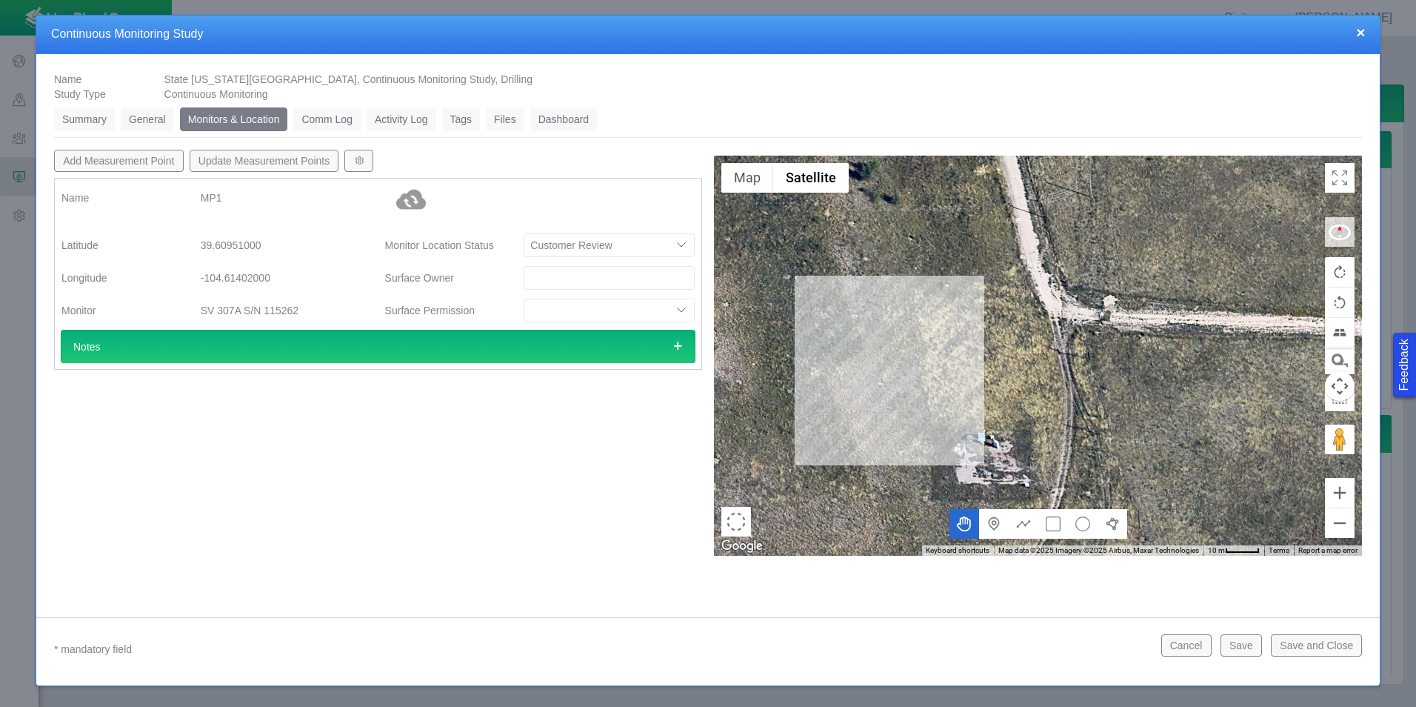
click at [1361, 29] on button "×" at bounding box center [1360, 32] width 9 height 16
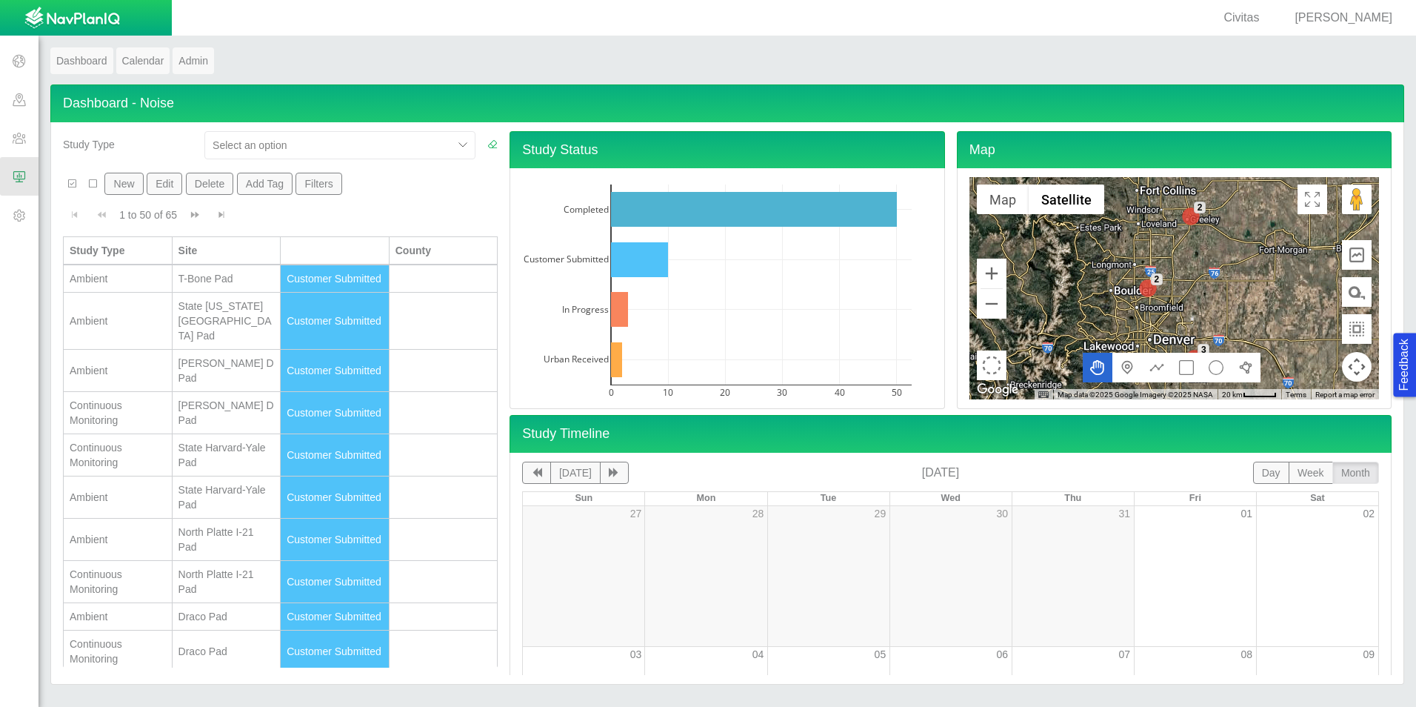
click at [1340, 24] on div "[PERSON_NAME]" at bounding box center [1344, 18] width 110 height 17
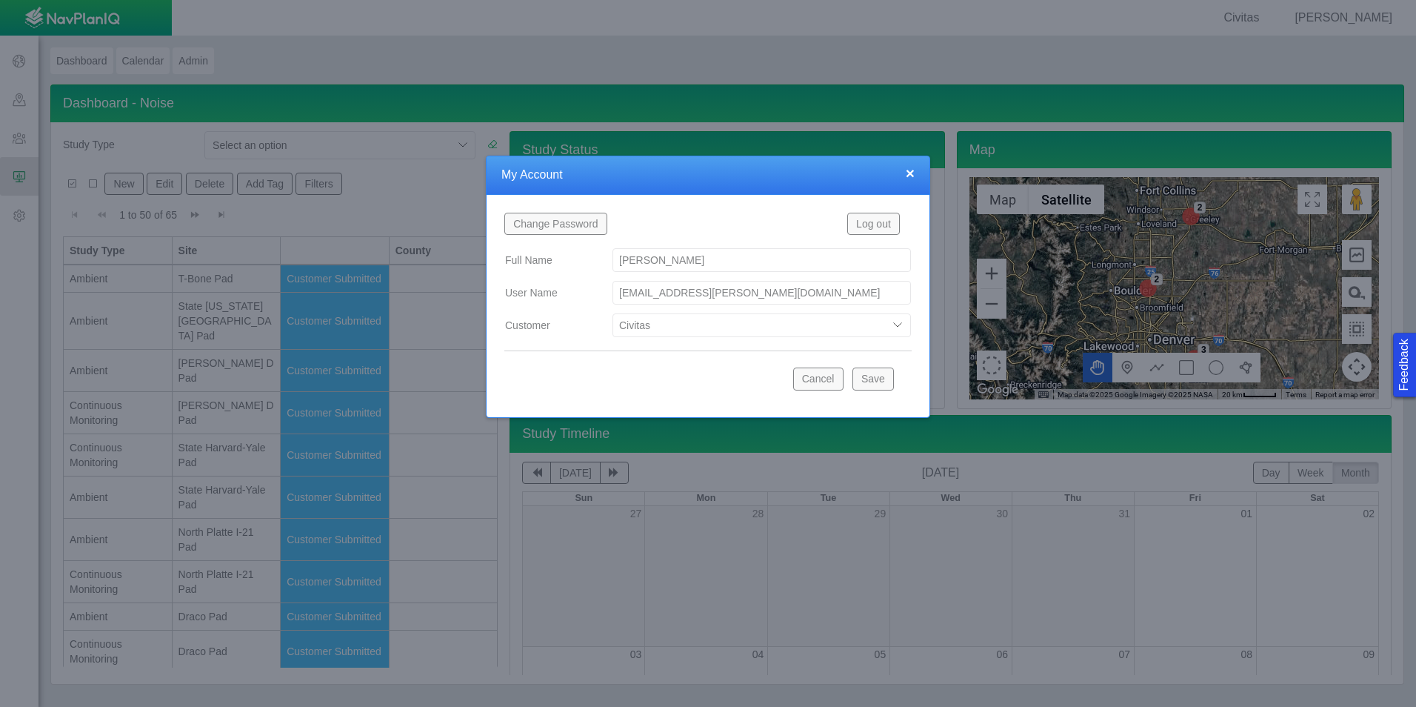
click at [829, 320] on select "Bison Blue Green Solutions Chevron Civitas Koloma Oxy PDC/Chevron Prairie OC Ur…" at bounding box center [761, 325] width 298 height 24
click at [612, 313] on select "Bison Blue Green Solutions Chevron Civitas Koloma Oxy PDC/Chevron Prairie OC Ur…" at bounding box center [761, 325] width 298 height 24
select select "42784196460033009"
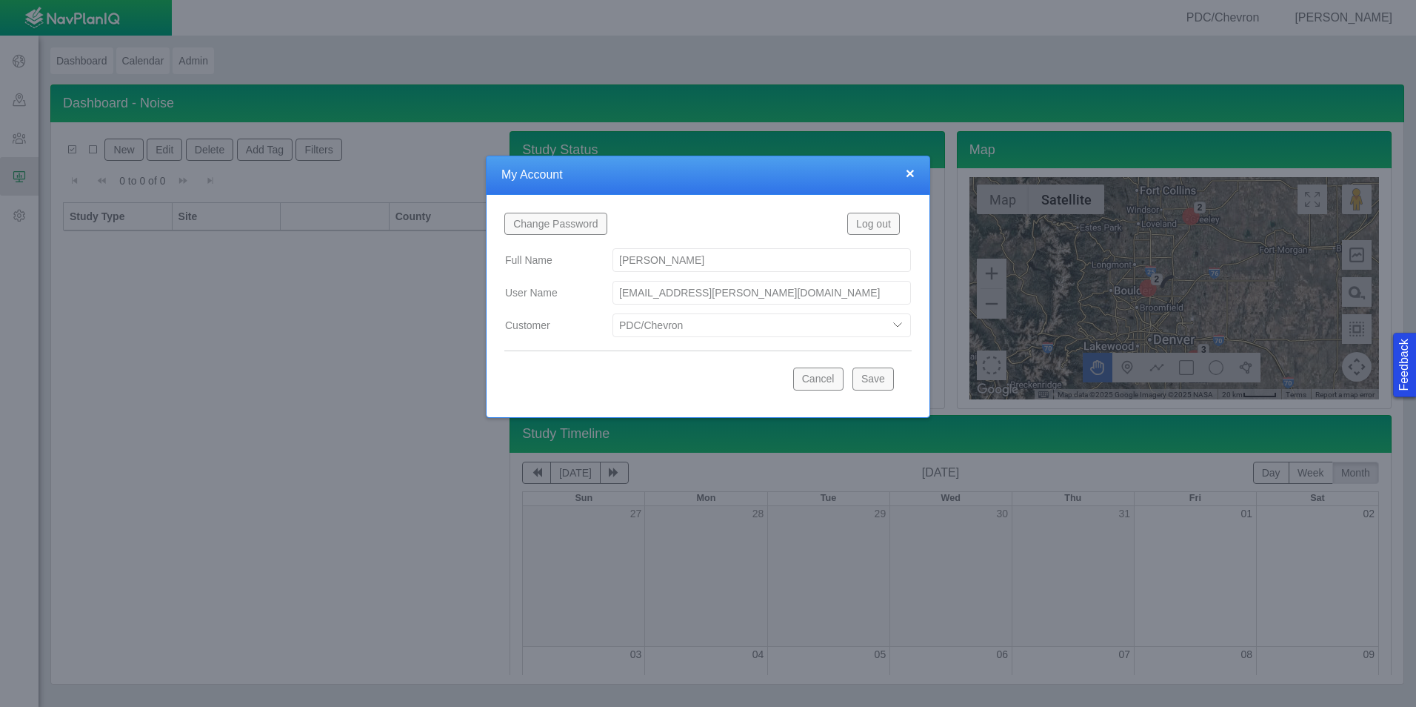
click at [874, 385] on button "Save" at bounding box center [872, 378] width 41 height 22
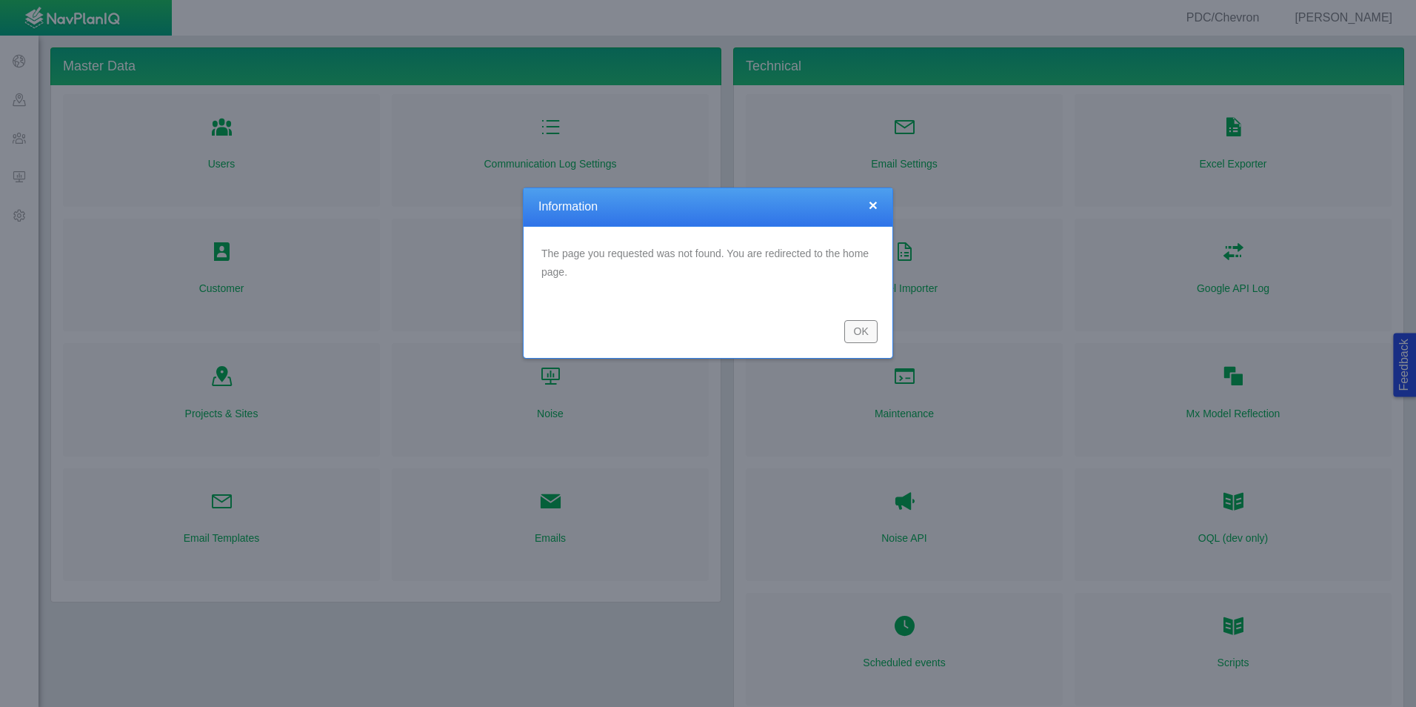
click at [852, 335] on button "OK" at bounding box center [860, 331] width 33 height 22
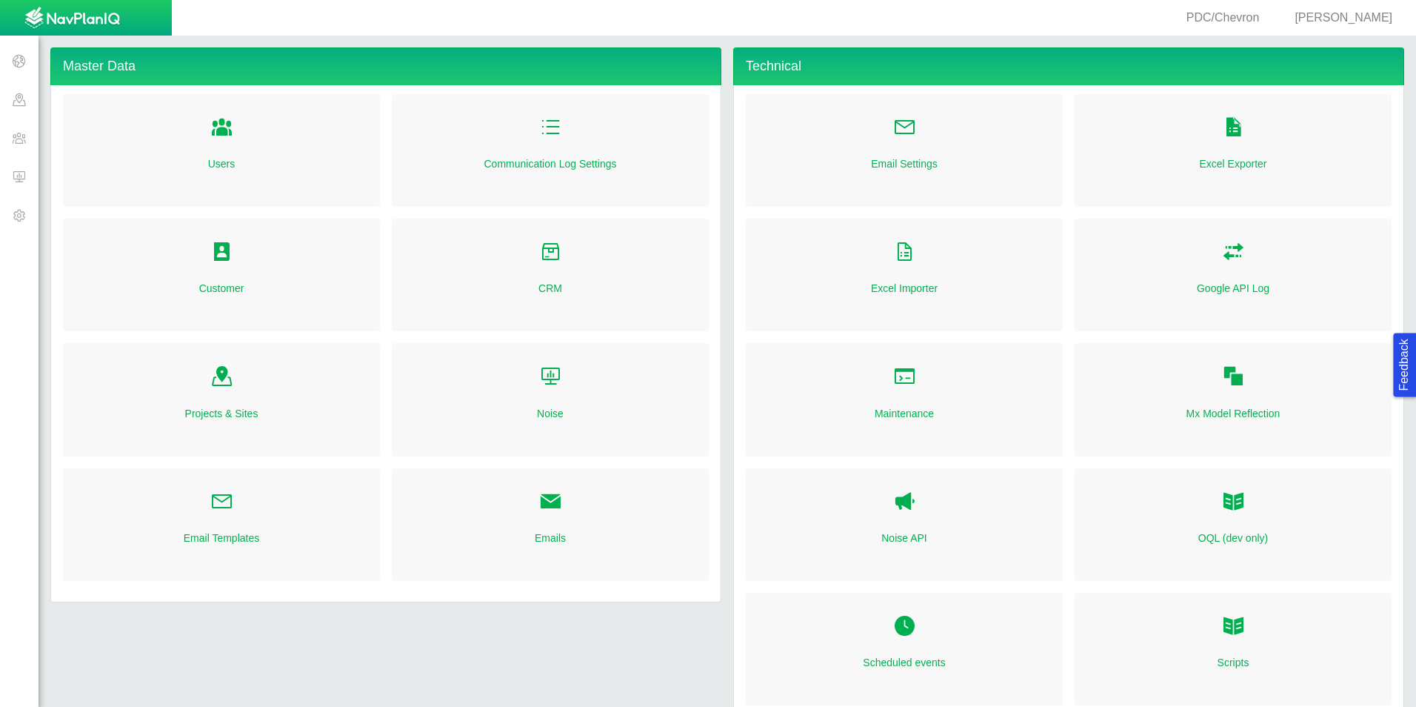
click at [23, 176] on span at bounding box center [19, 176] width 39 height 39
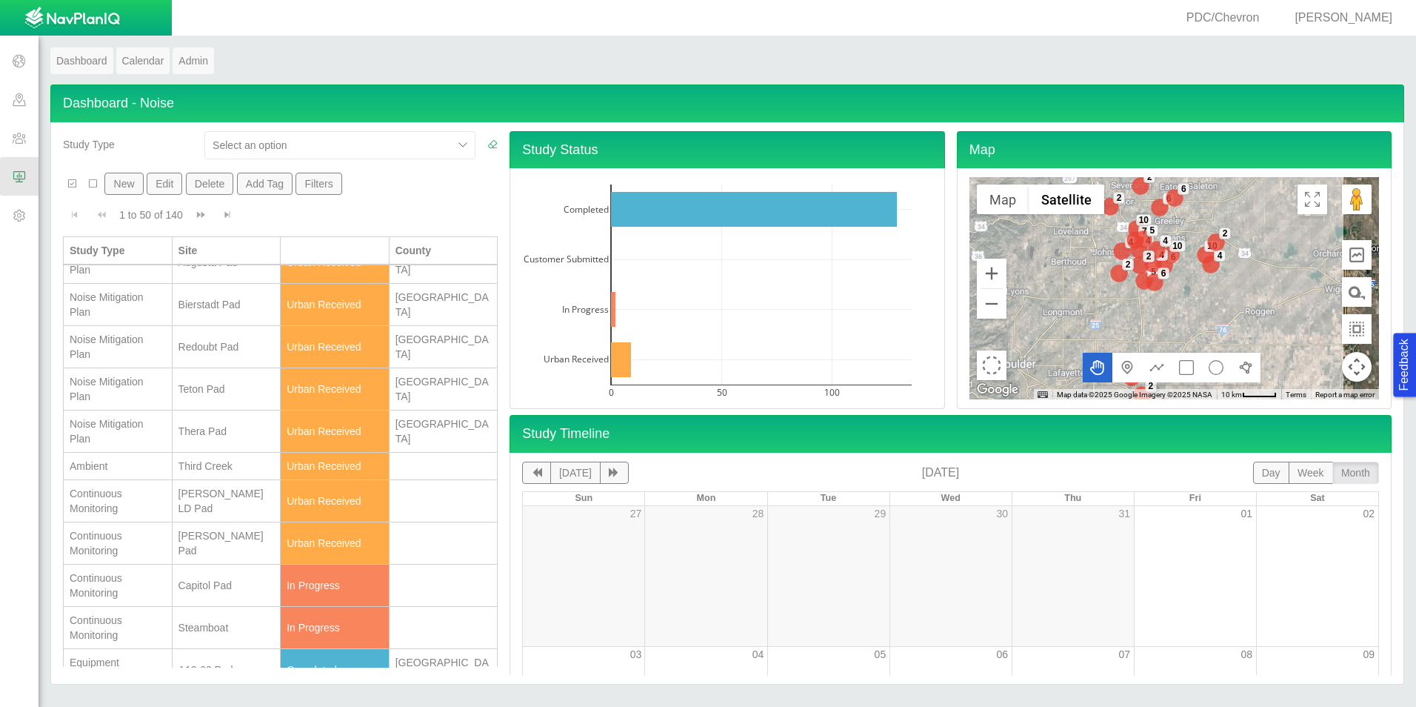
scroll to position [148, 0]
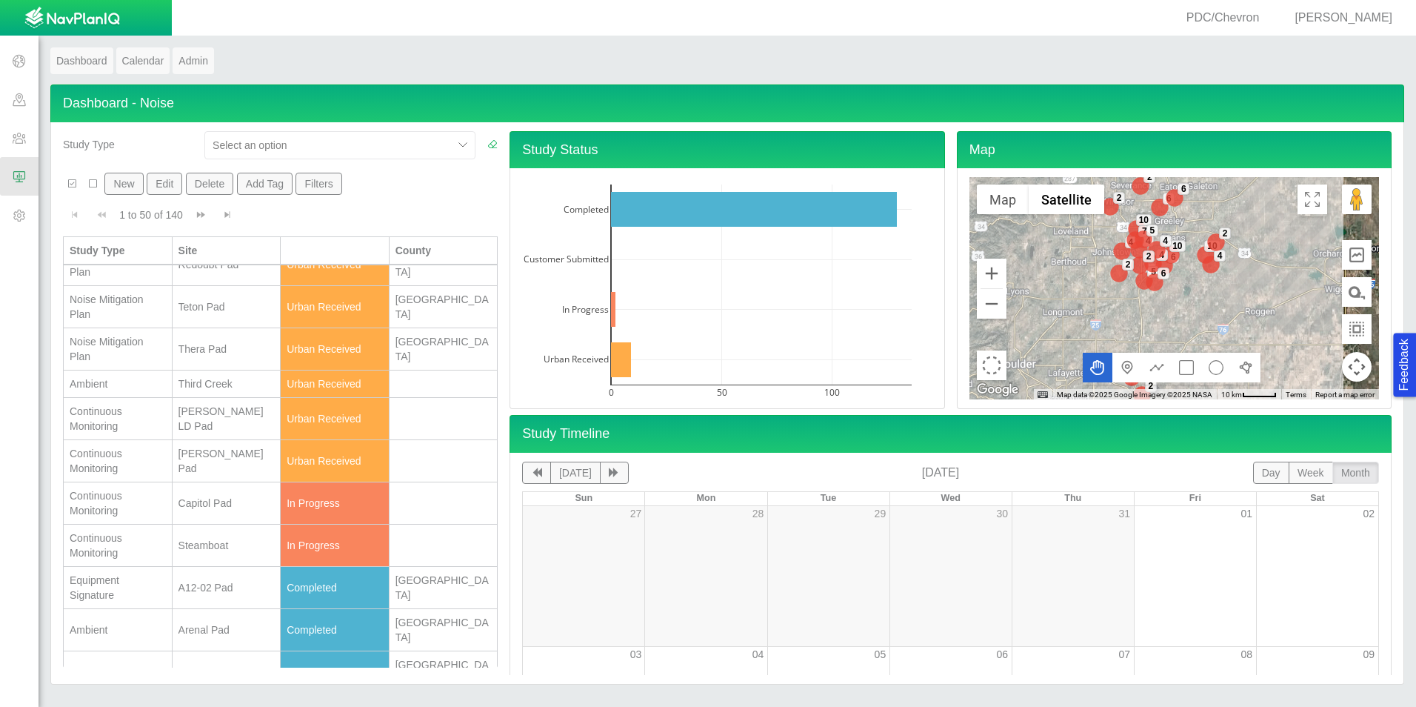
click at [218, 421] on div "[PERSON_NAME] LD Pad" at bounding box center [226, 419] width 96 height 30
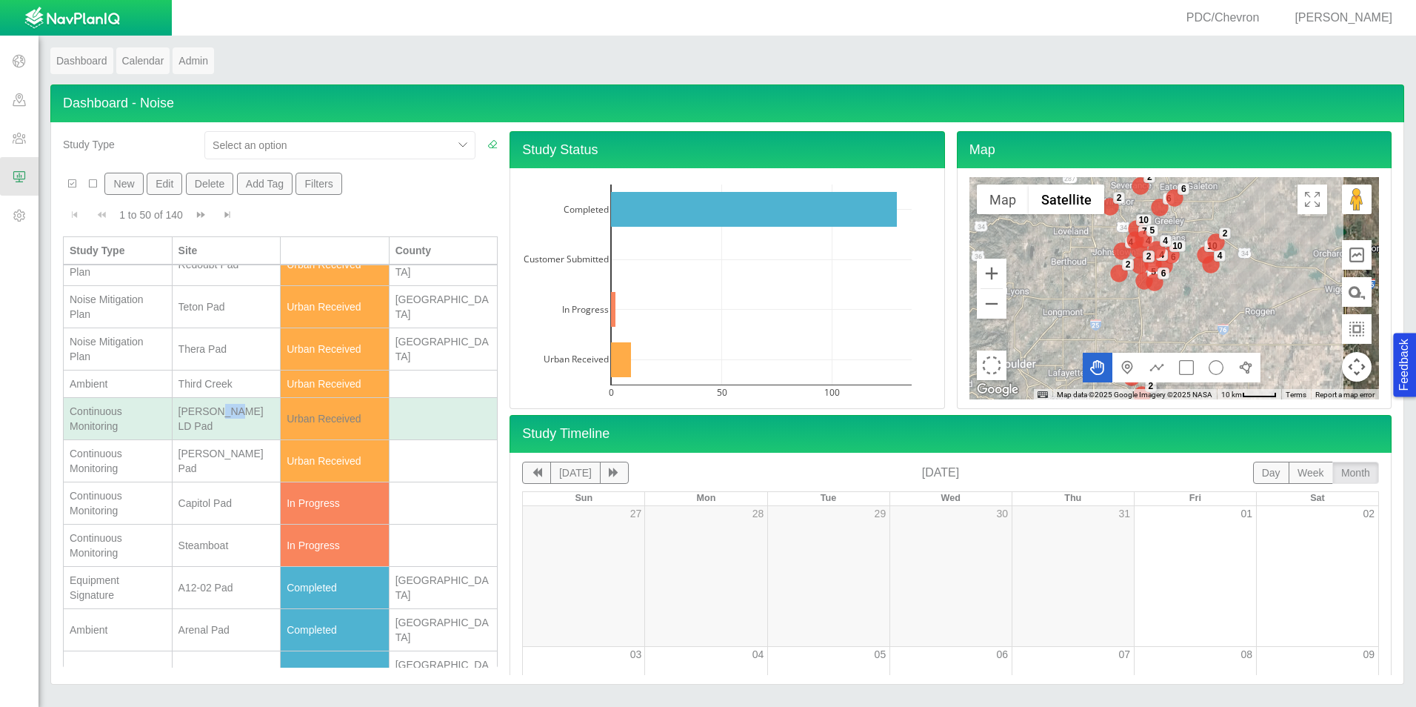
click at [218, 421] on div "[PERSON_NAME] LD Pad" at bounding box center [226, 419] width 96 height 30
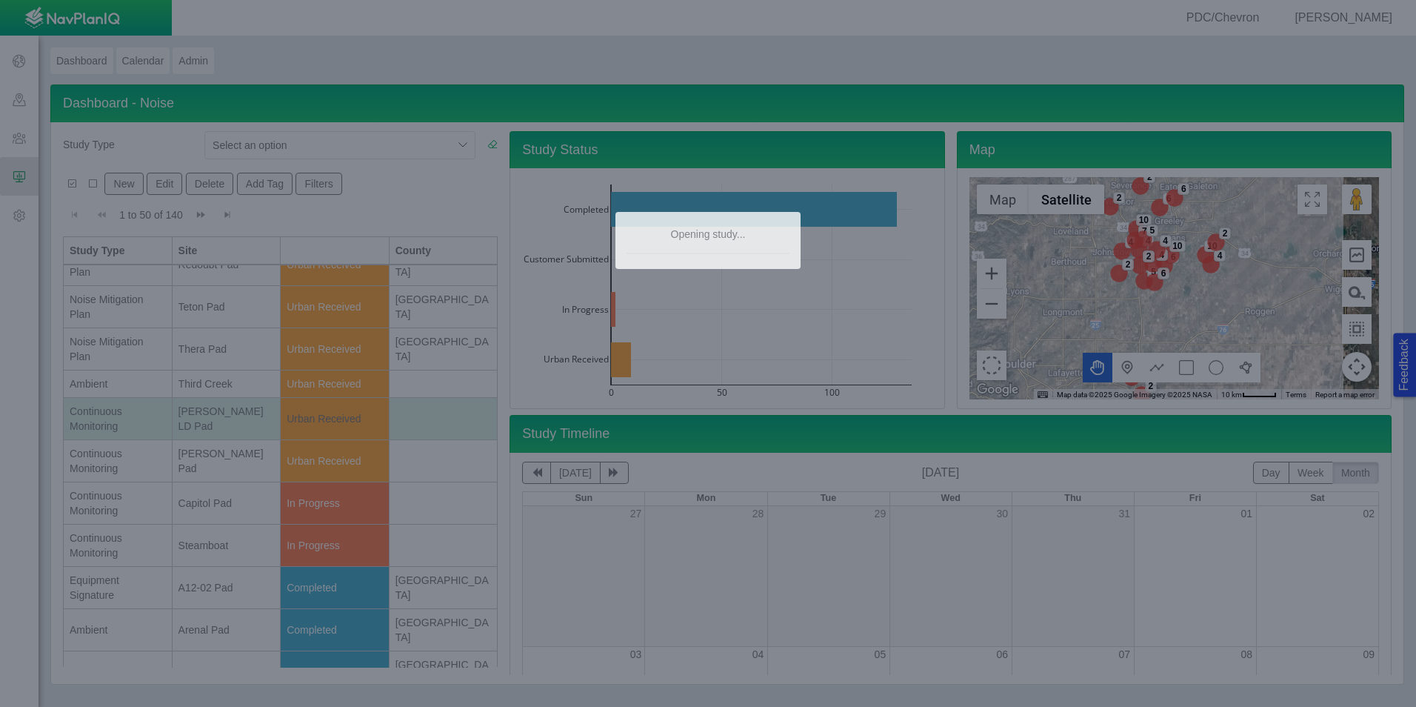
type textarea "x"
select select "CostumerReview"
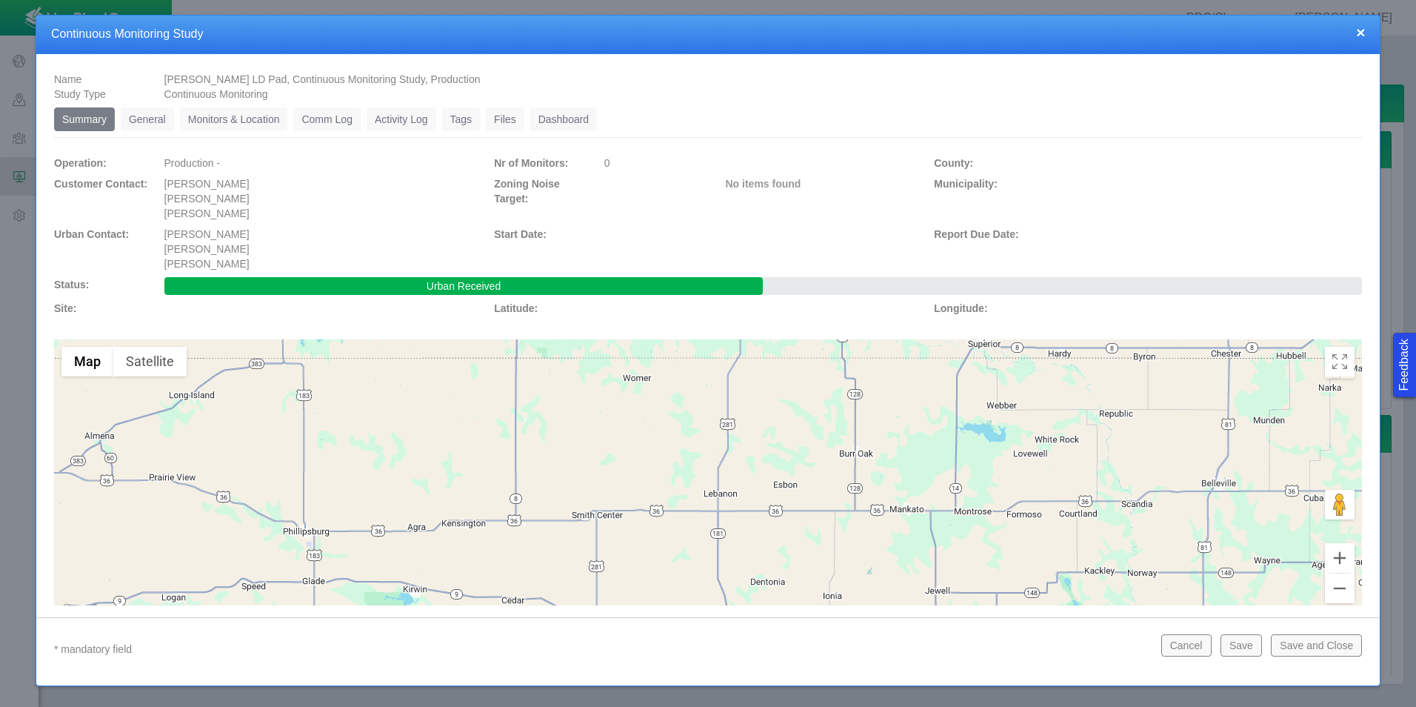
click at [213, 121] on link "Monitors & Location" at bounding box center [234, 119] width 108 height 24
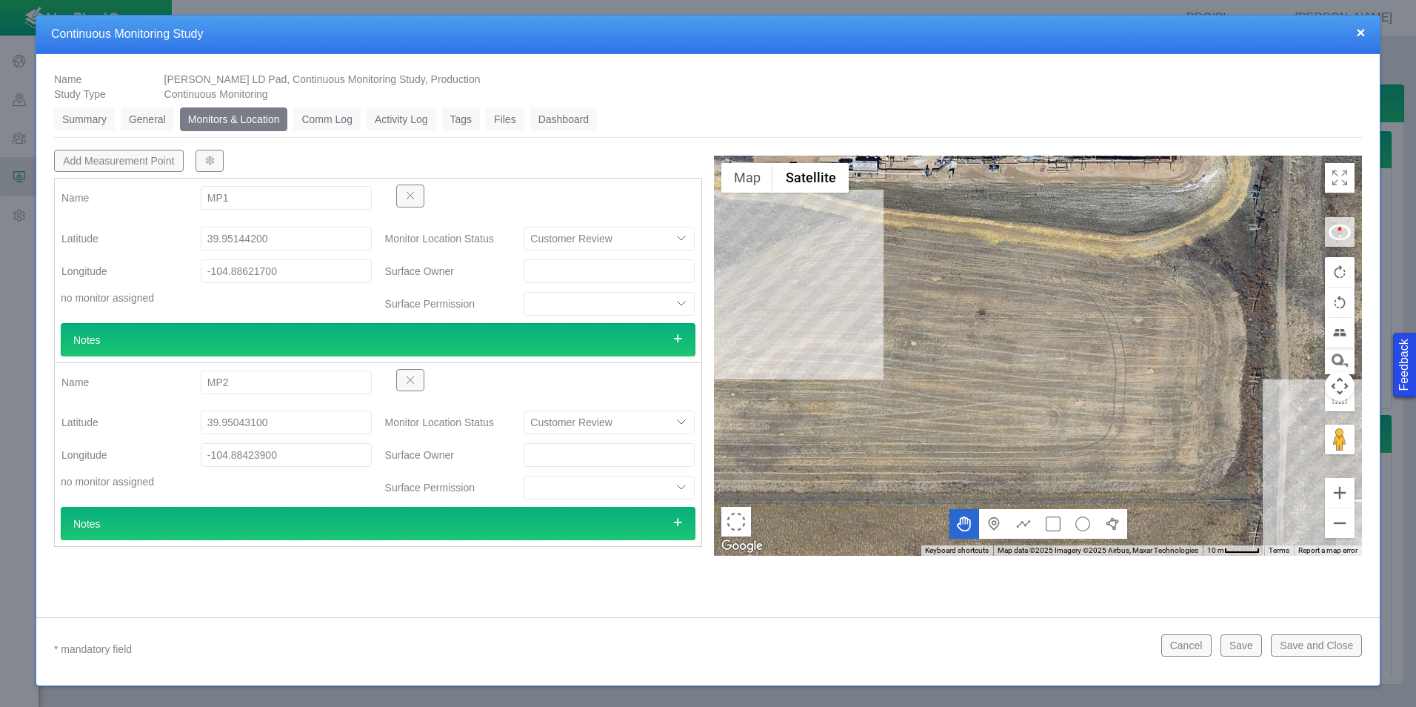
click at [140, 122] on link "General" at bounding box center [147, 119] width 53 height 24
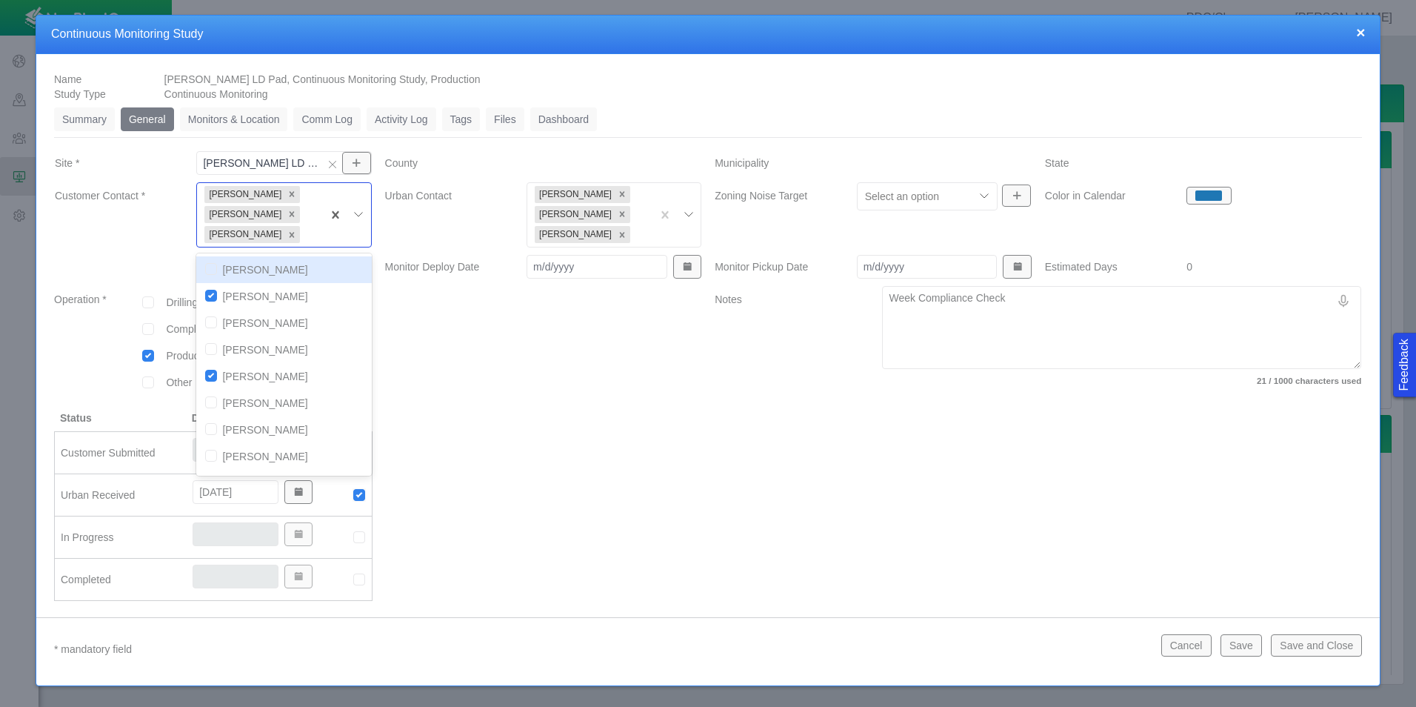
click at [309, 235] on div at bounding box center [308, 235] width 11 height 18
click at [210, 398] on input "checkbox" at bounding box center [211, 393] width 12 height 12
checkbox input "true"
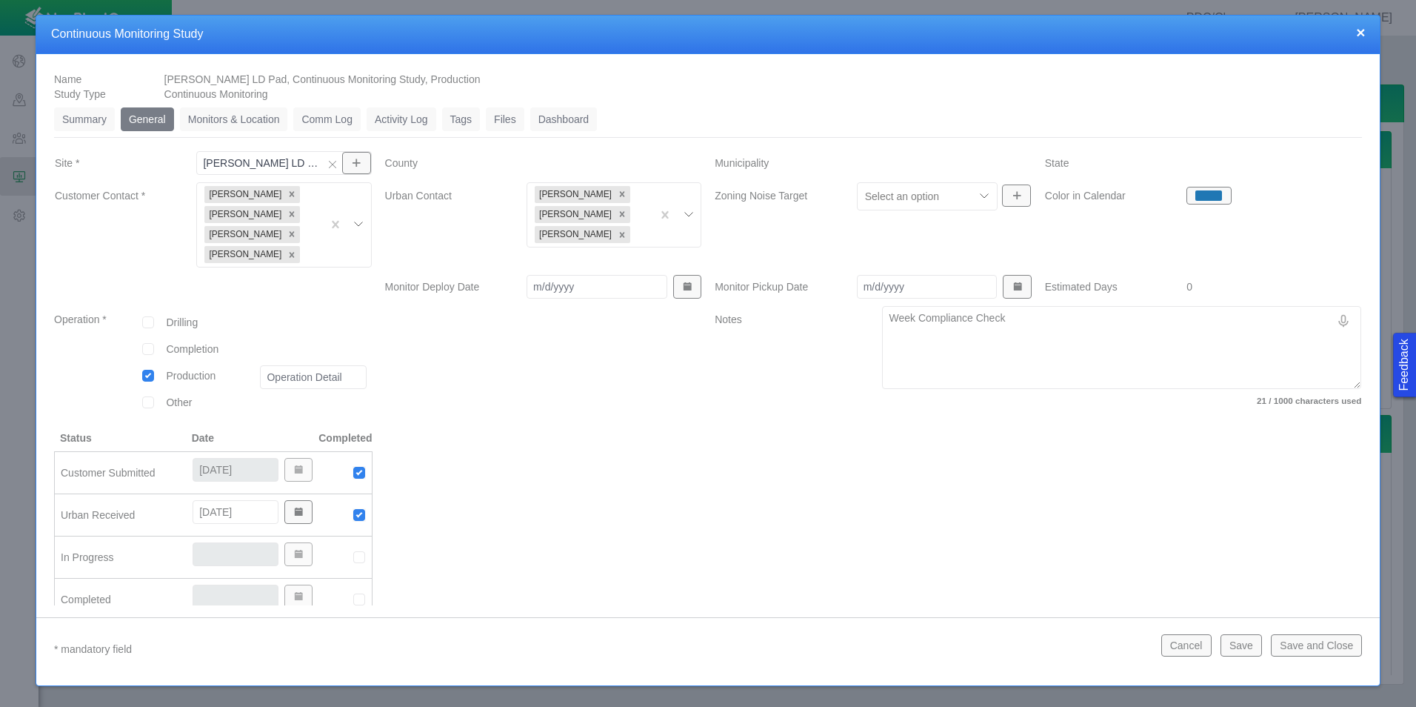
click at [535, 435] on div at bounding box center [543, 531] width 330 height 202
click at [1309, 650] on button "Save and Close" at bounding box center [1316, 645] width 91 height 22
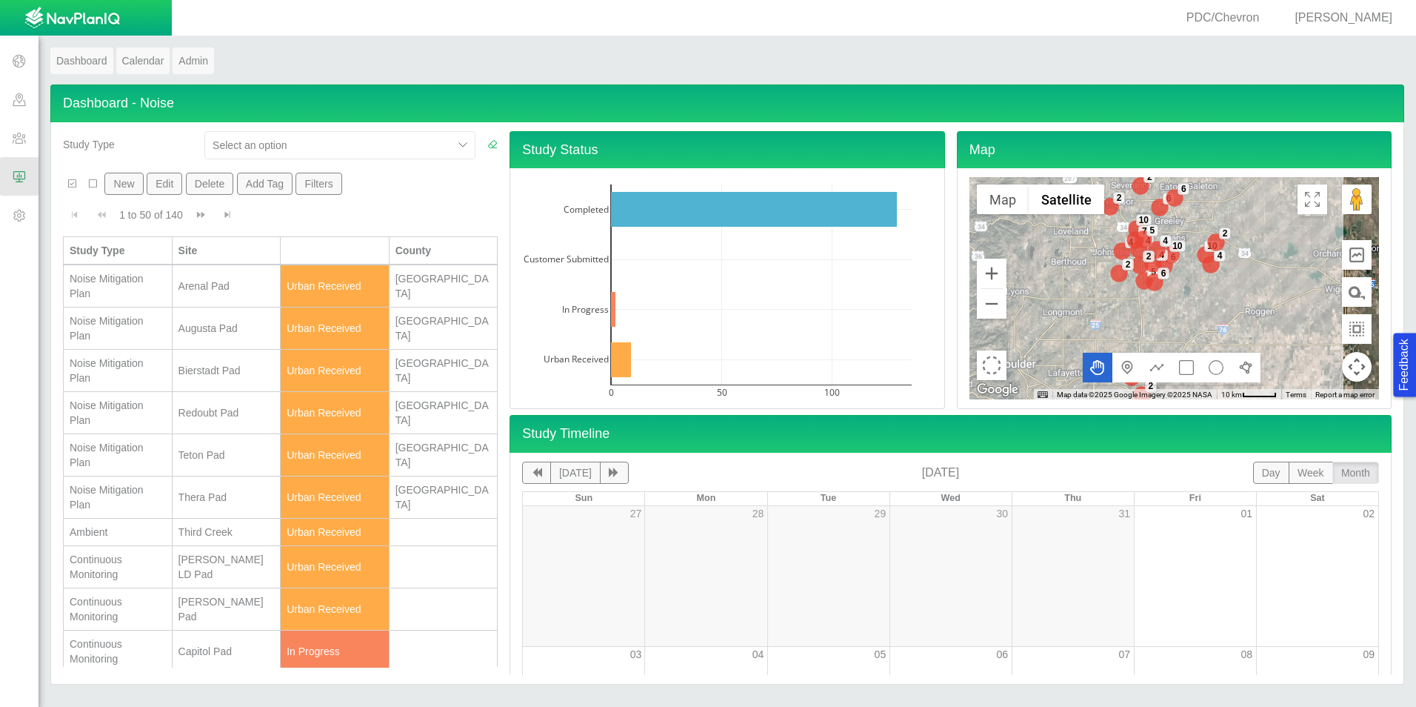
scroll to position [148, 0]
